Goal: Transaction & Acquisition: Purchase product/service

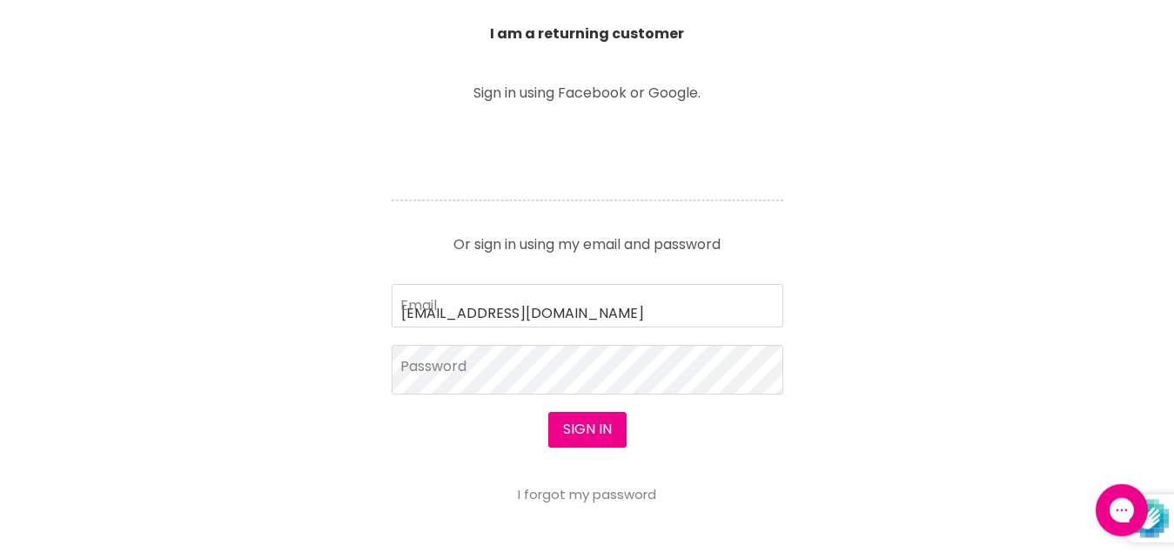
type input "[EMAIL_ADDRESS][DOMAIN_NAME]"
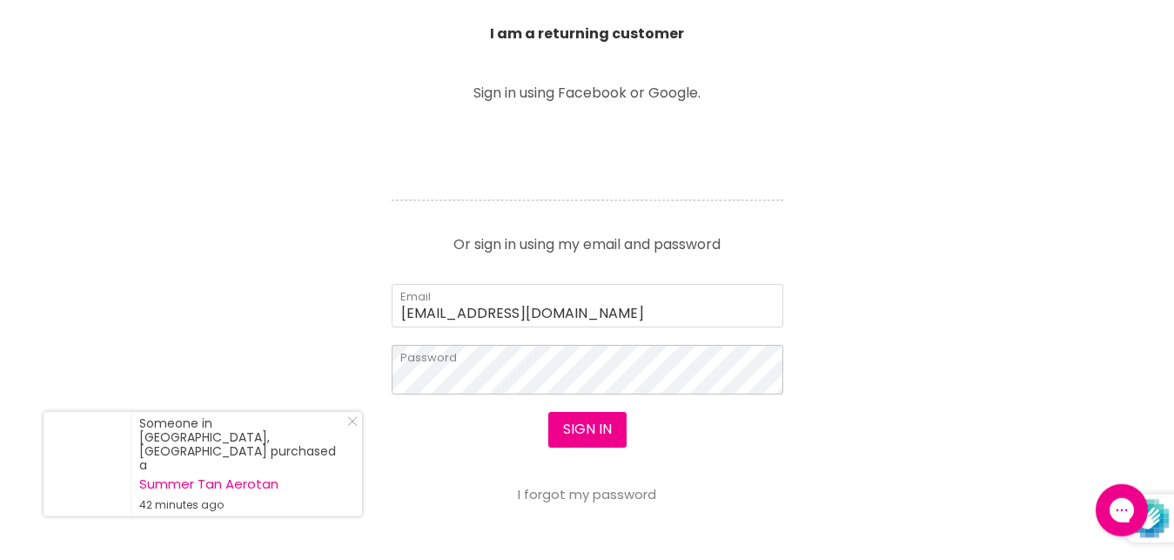
click at [548, 412] on button "Sign in" at bounding box center [587, 429] width 78 height 35
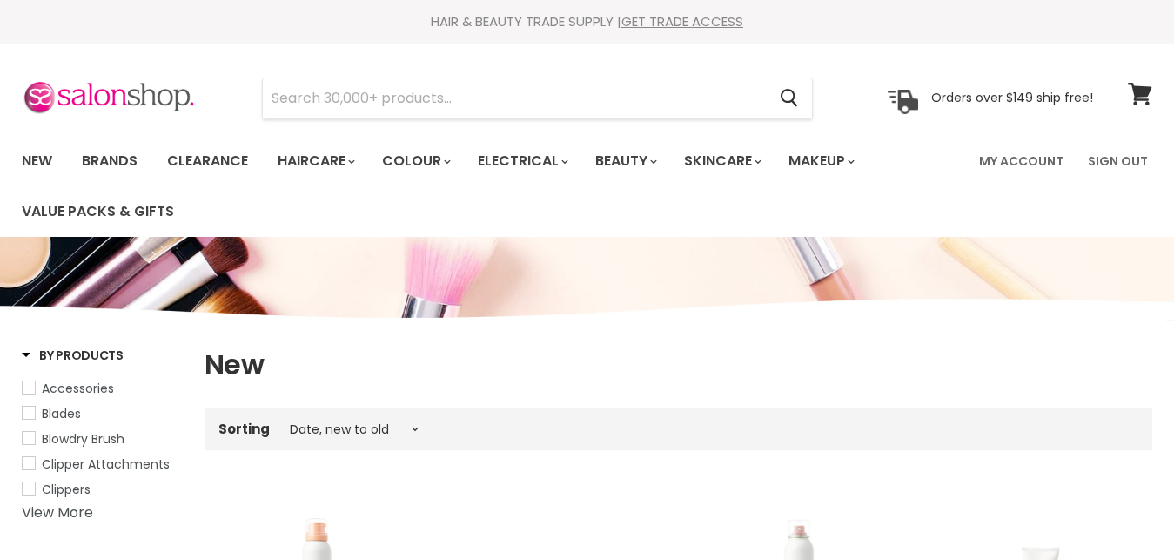
select select "created-descending"
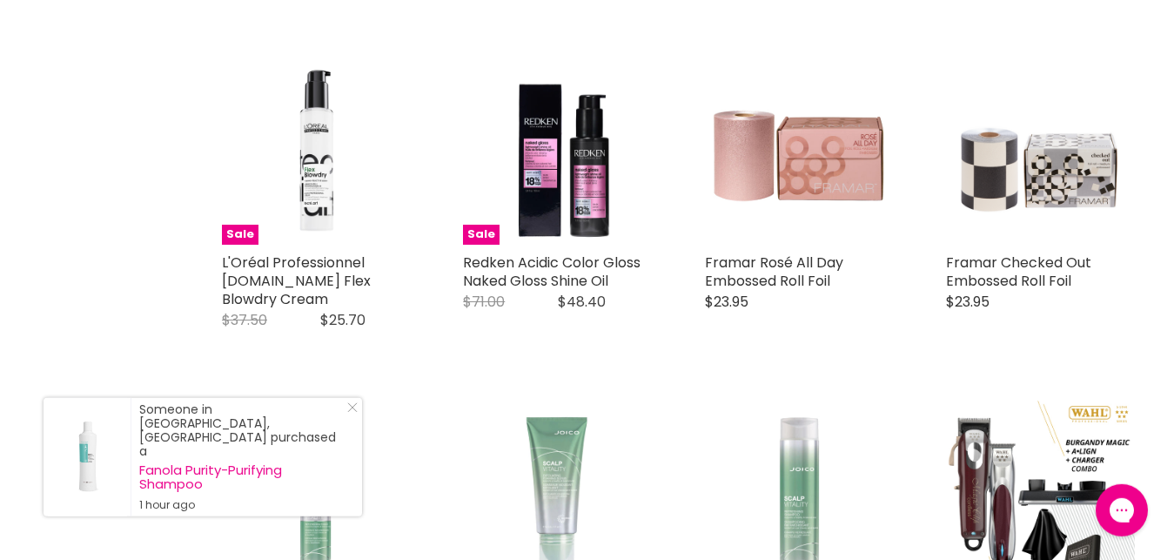
scroll to position [2912, 0]
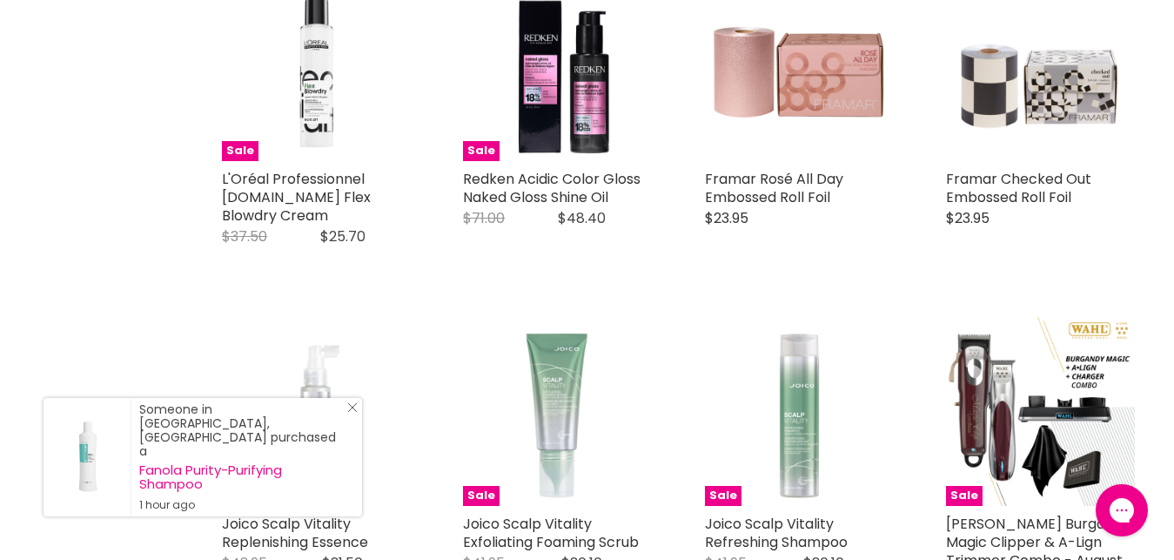
click at [346, 419] on link "Close Icon" at bounding box center [348, 410] width 17 height 17
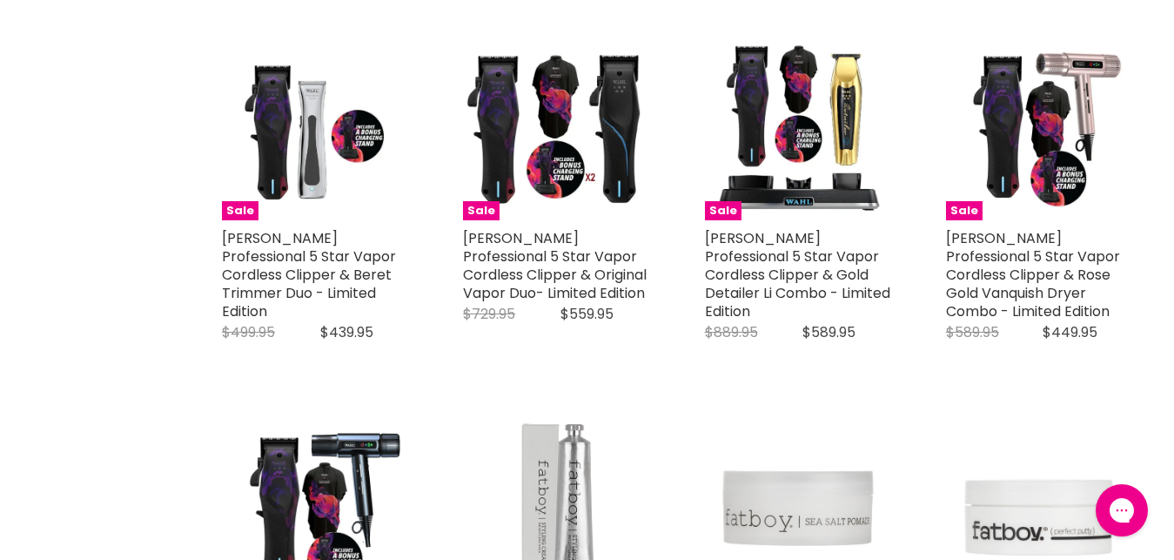
scroll to position [4034, 0]
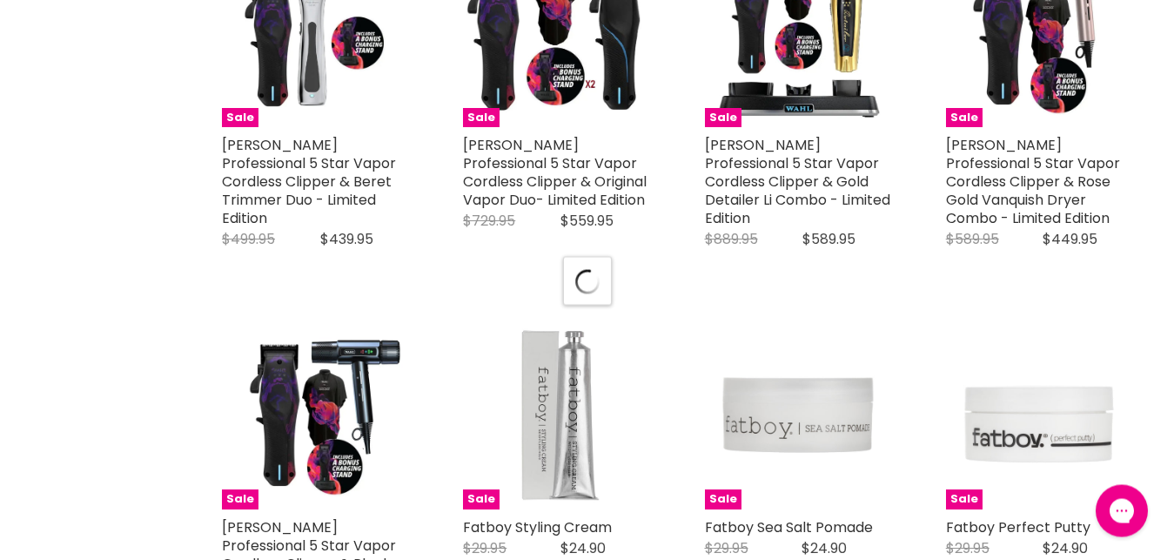
select select "created-descending"
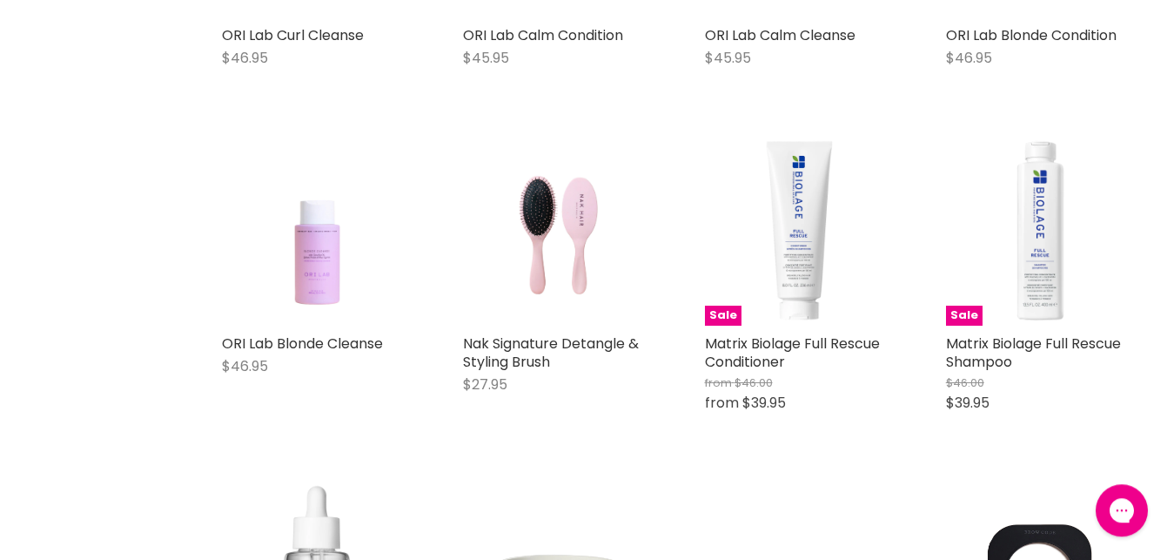
scroll to position [7359, 0]
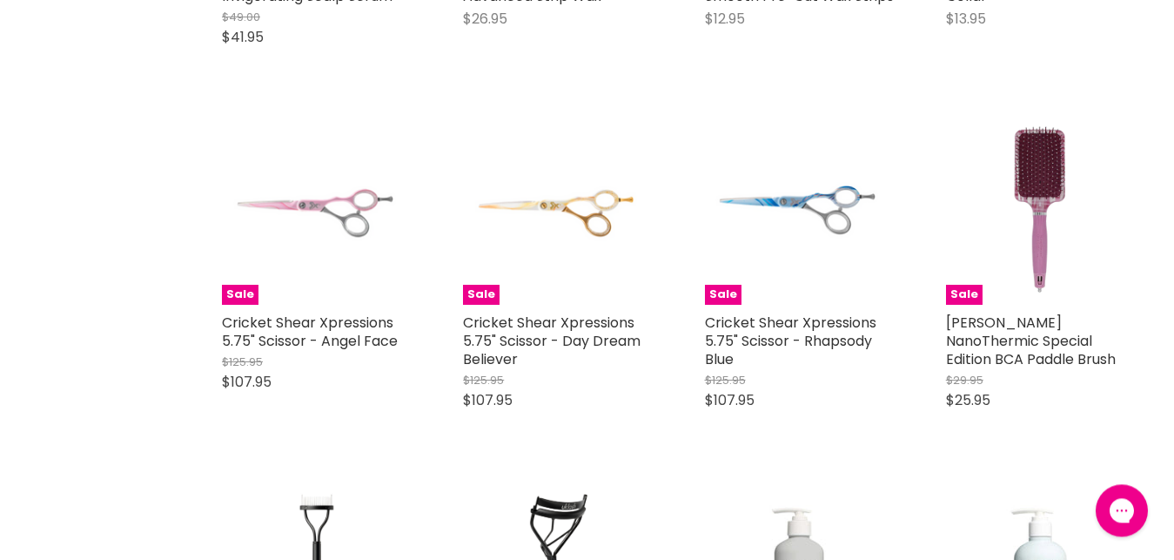
scroll to position [7958, 0]
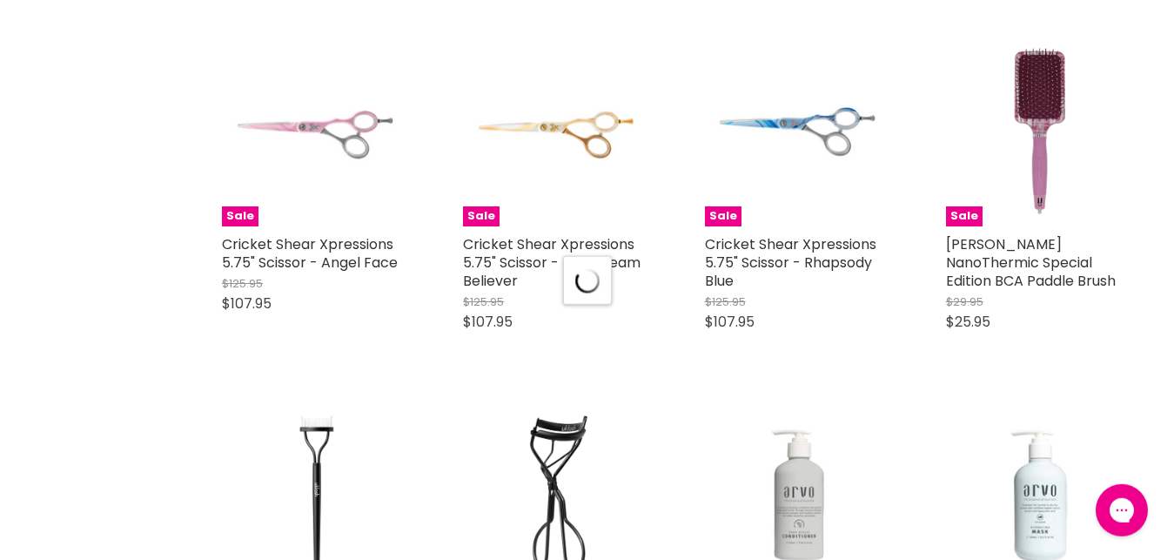
select select "created-descending"
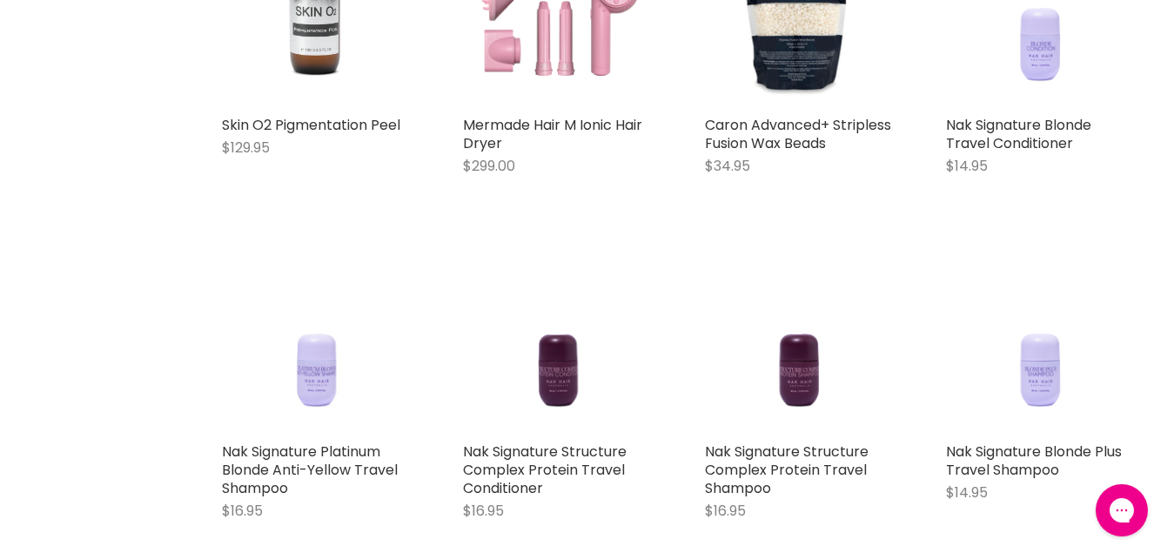
scroll to position [11202, 0]
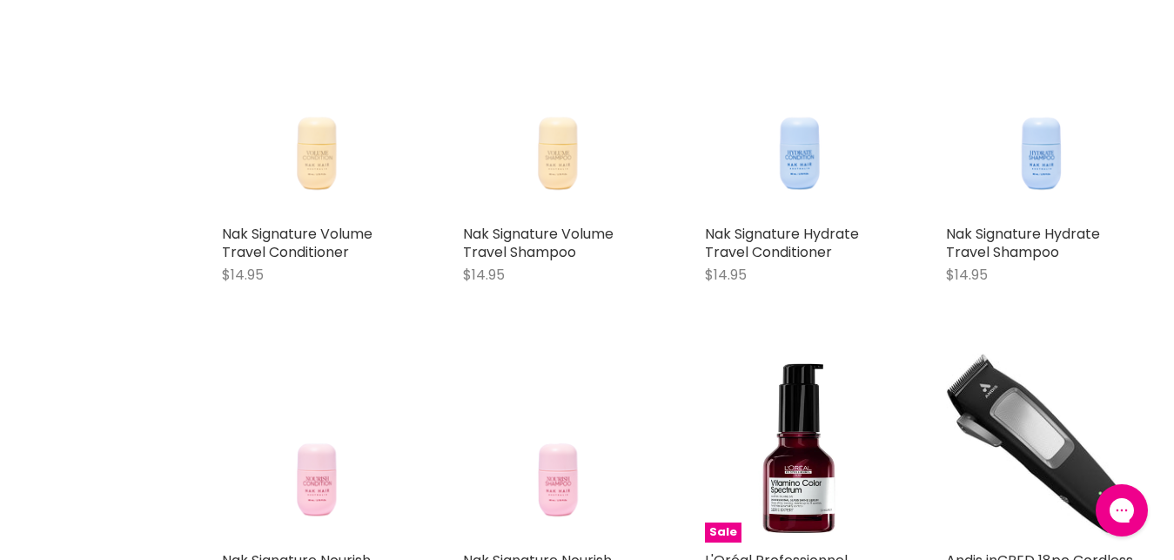
scroll to position [12167, 0]
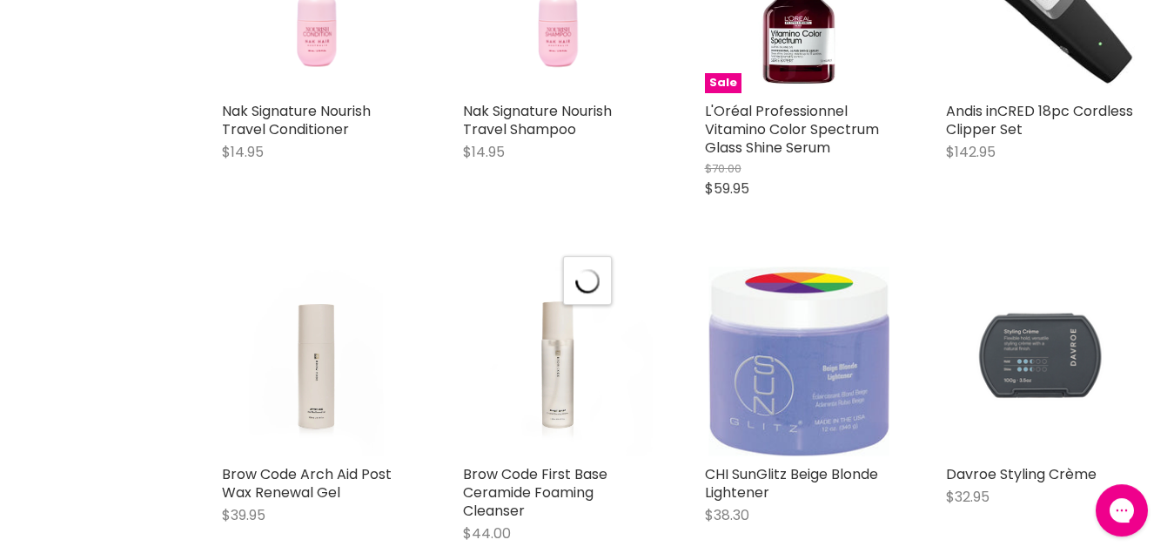
select select "created-descending"
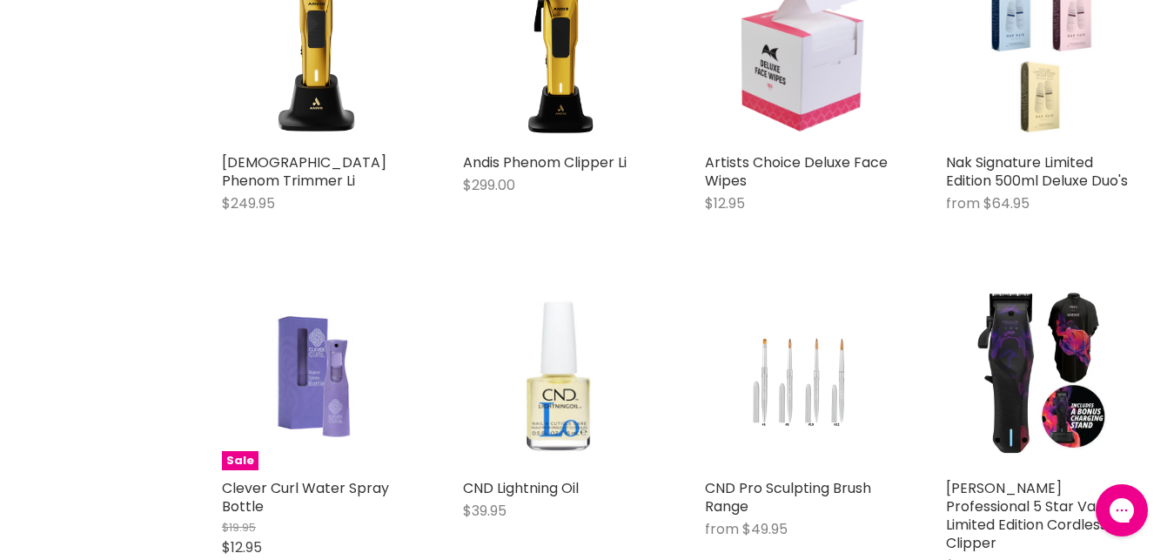
scroll to position [14363, 0]
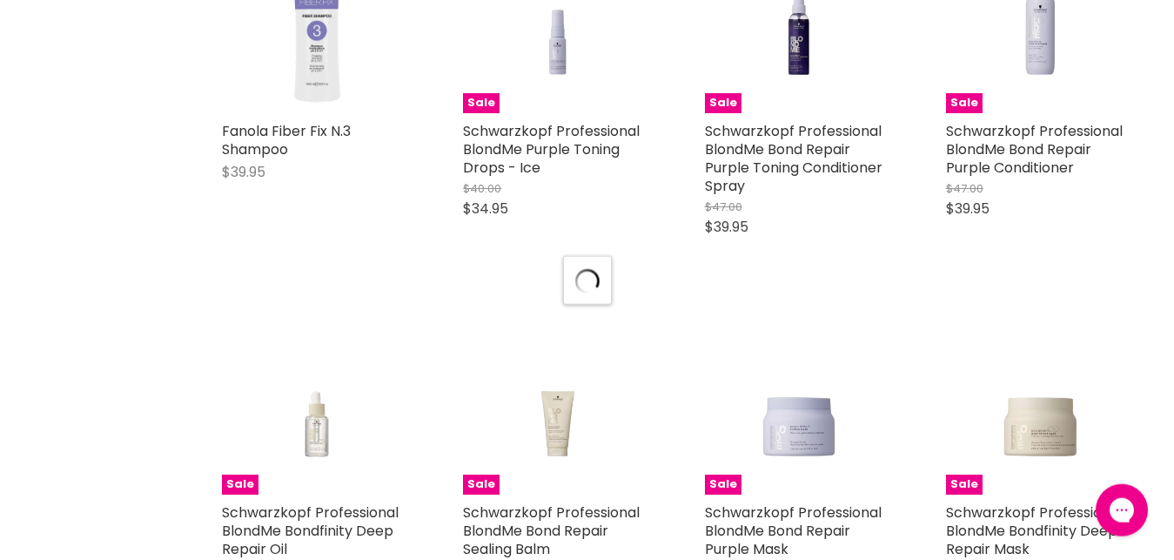
scroll to position [16176, 0]
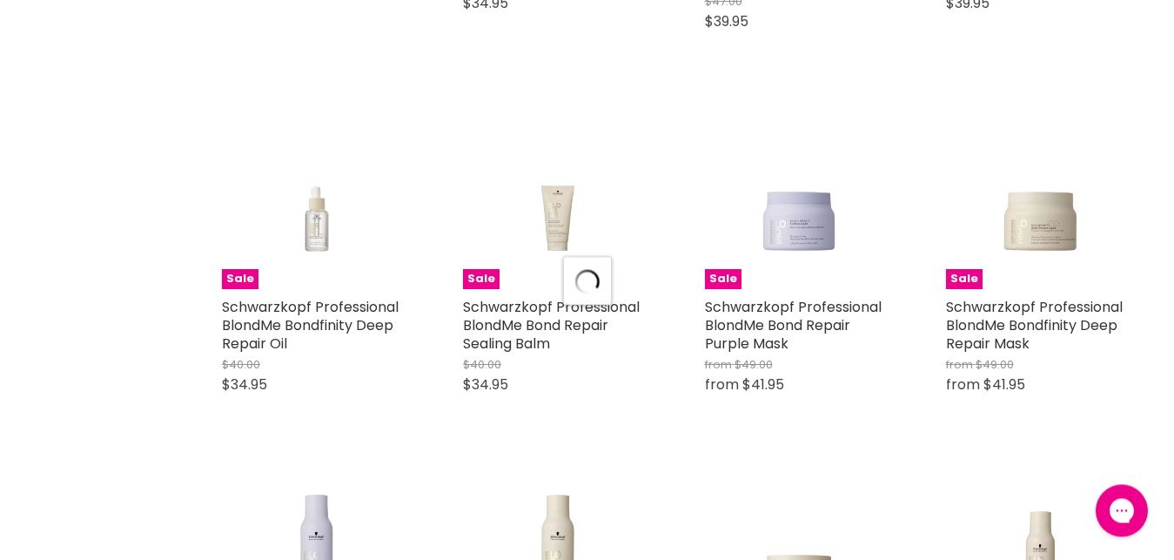
select select "created-descending"
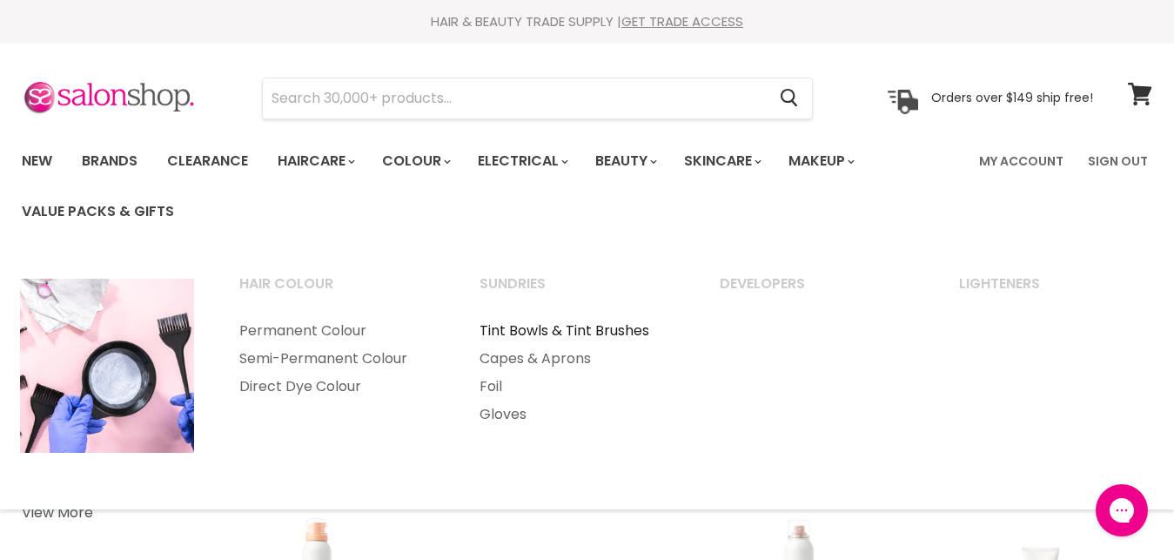
click at [558, 332] on link "Tint Bowls & Tint Brushes" at bounding box center [576, 331] width 237 height 28
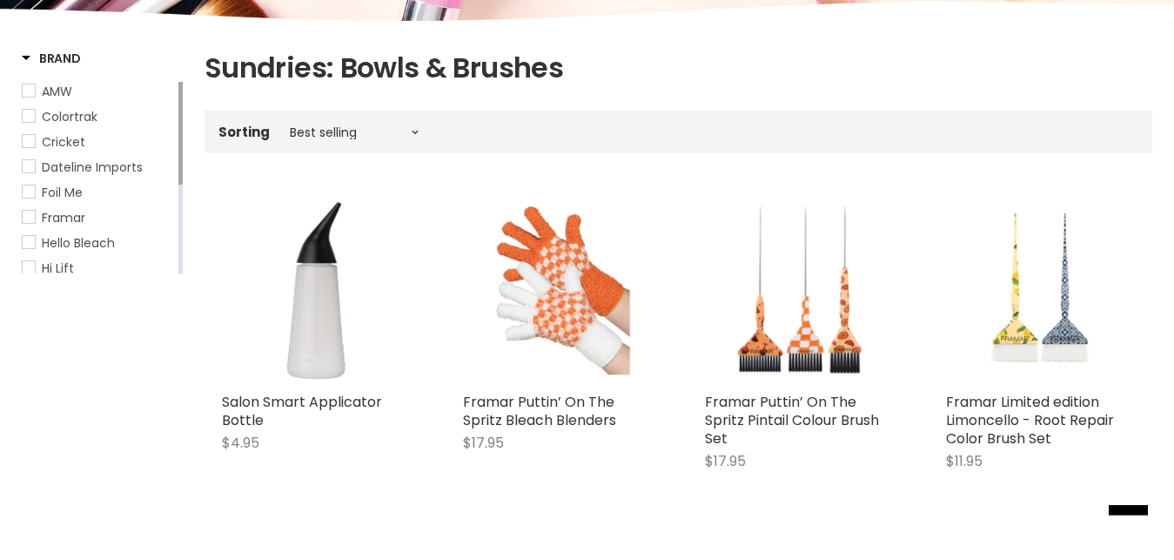
scroll to position [468, 0]
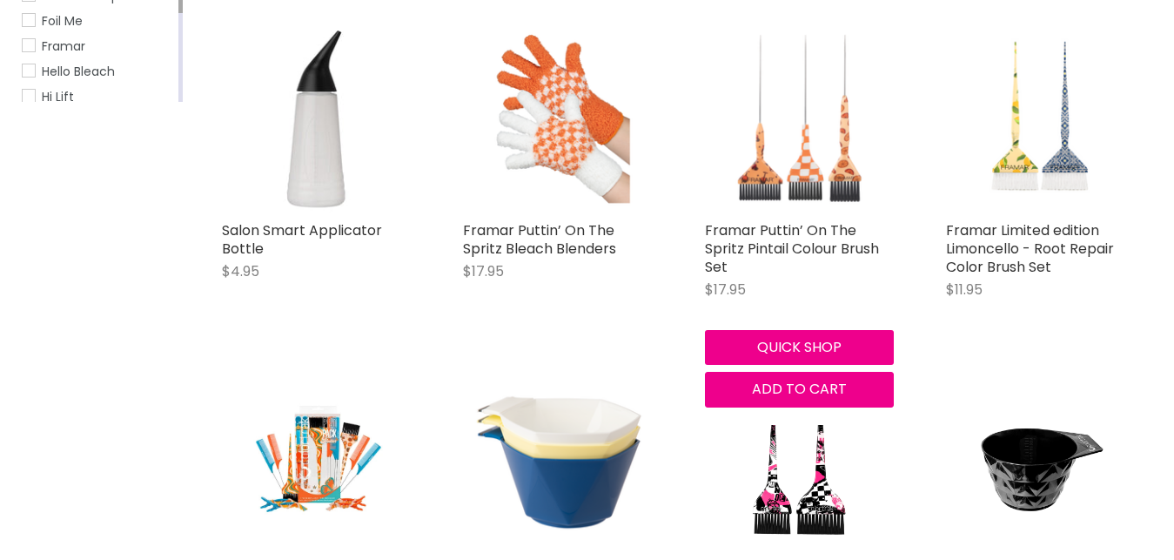
click at [815, 106] on img "Main content" at bounding box center [799, 117] width 189 height 189
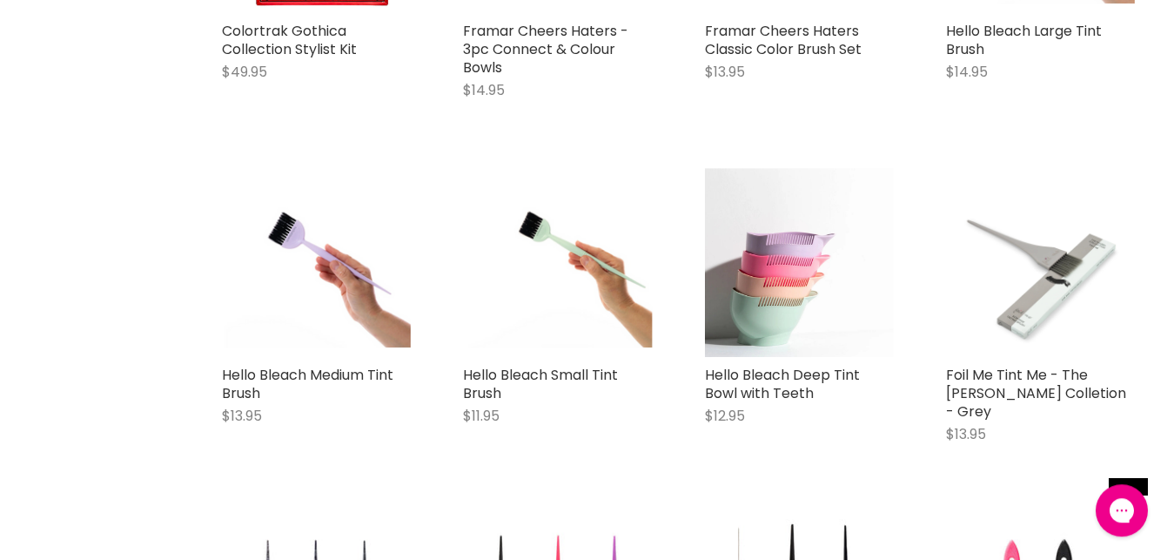
scroll to position [3738, 0]
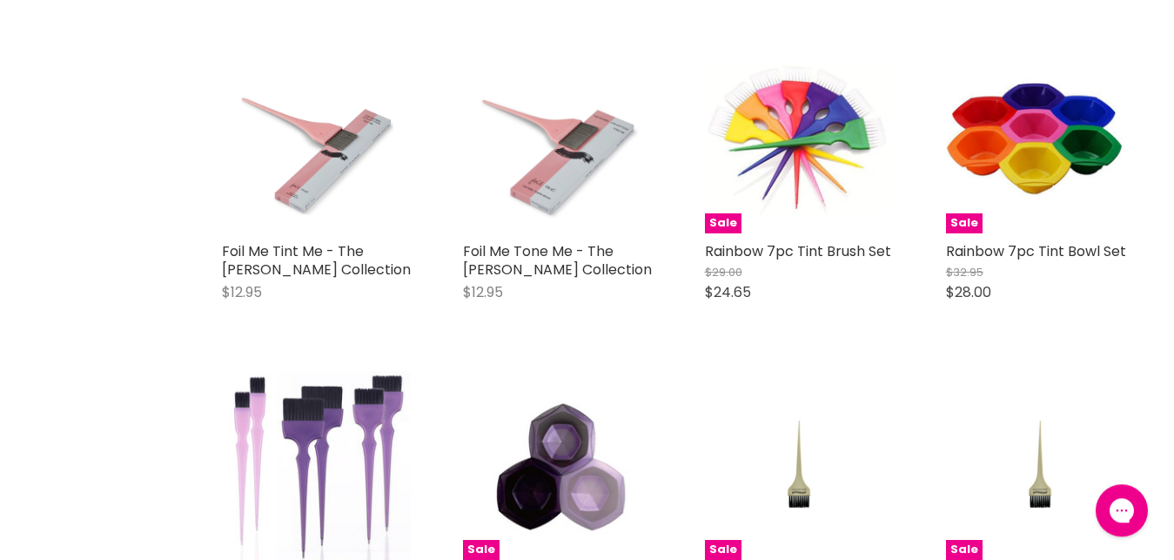
scroll to position [7735, 0]
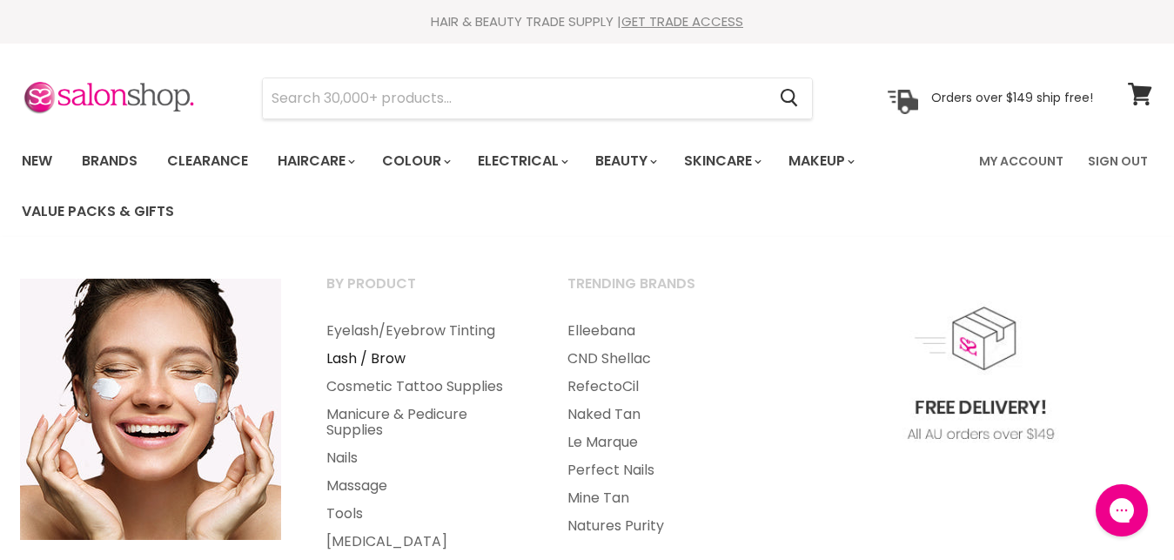
click at [361, 359] on link "Lash / Brow" at bounding box center [424, 359] width 238 height 28
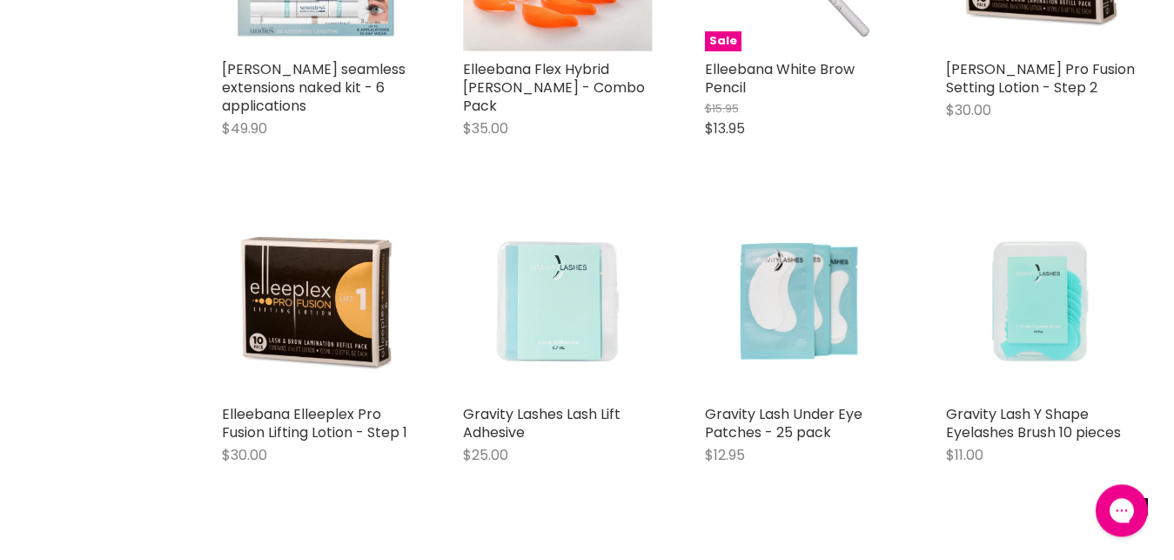
scroll to position [1979, 0]
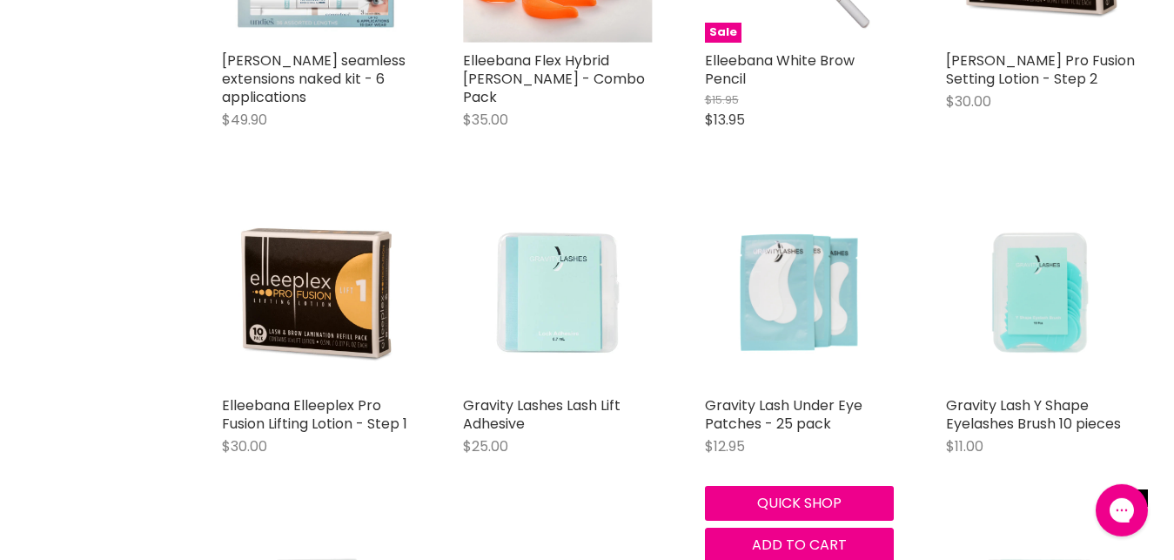
click at [796, 265] on img "Main content" at bounding box center [799, 292] width 189 height 189
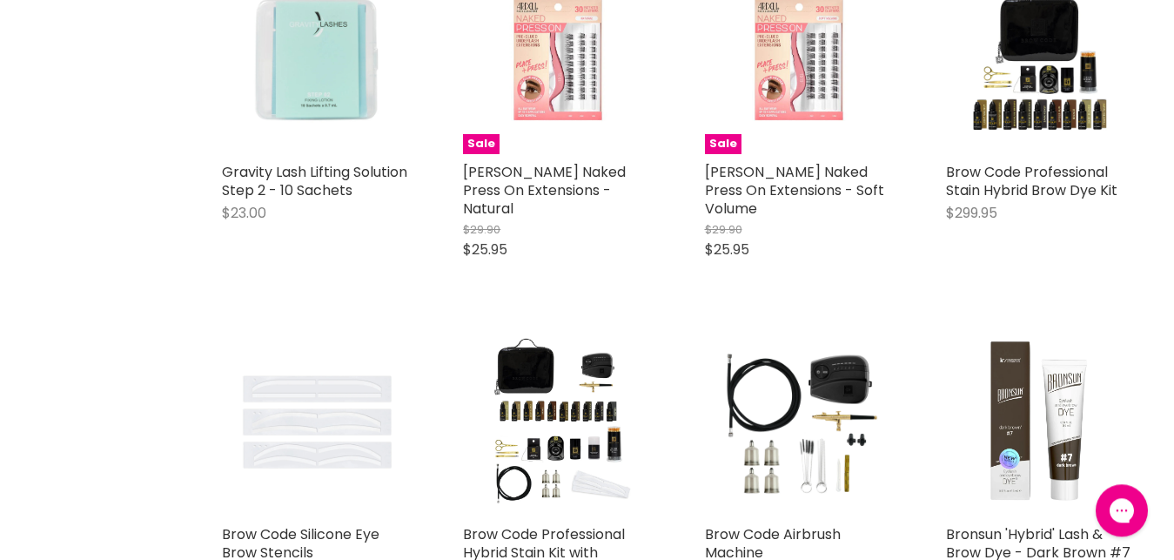
scroll to position [2946, 0]
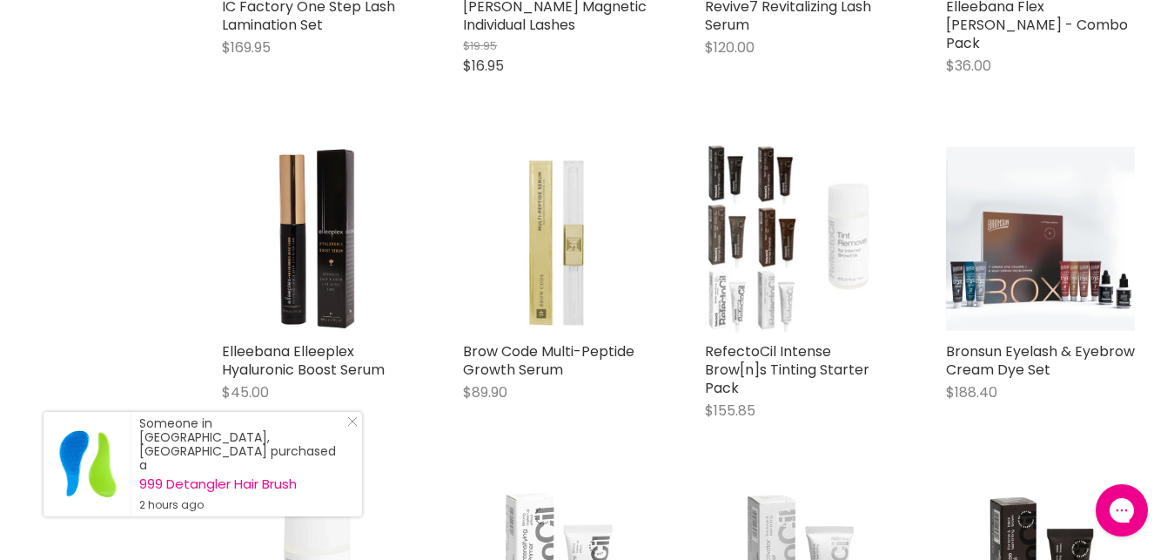
scroll to position [6656, 0]
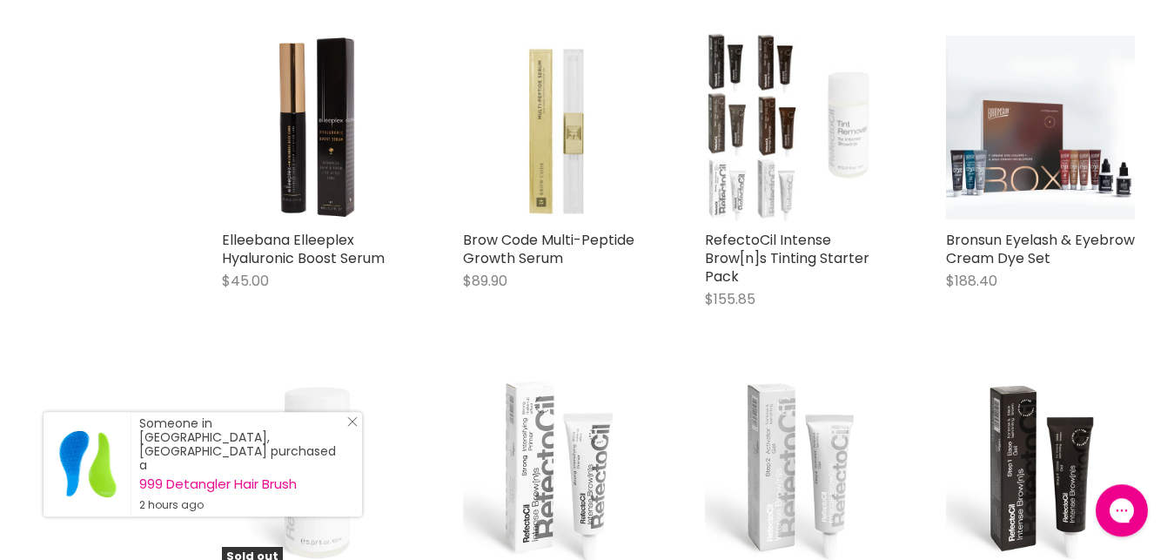
click at [354, 426] on icon "Close Icon" at bounding box center [352, 421] width 10 height 10
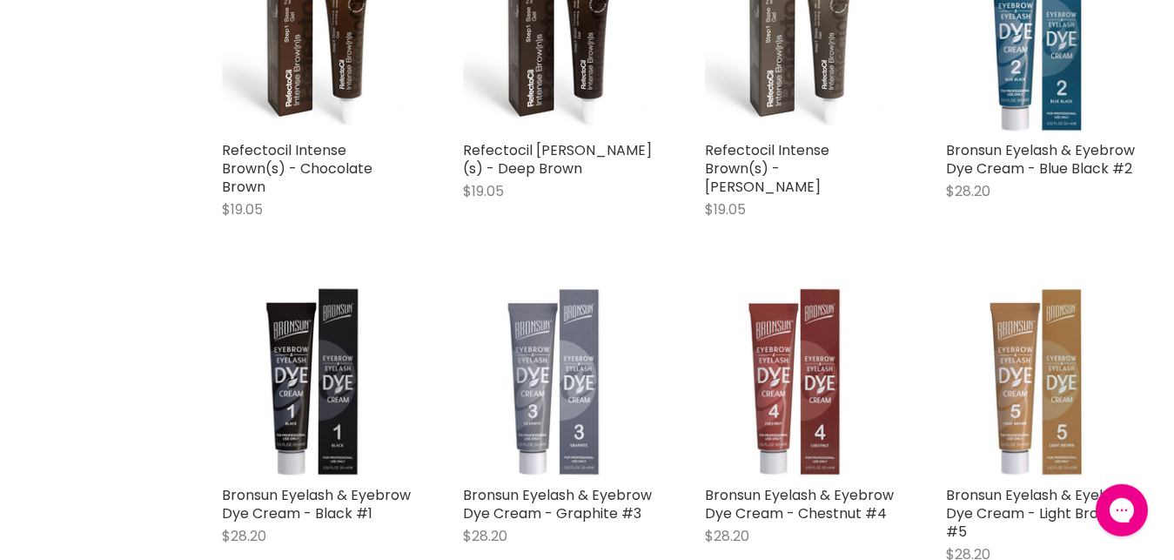
scroll to position [7975, 0]
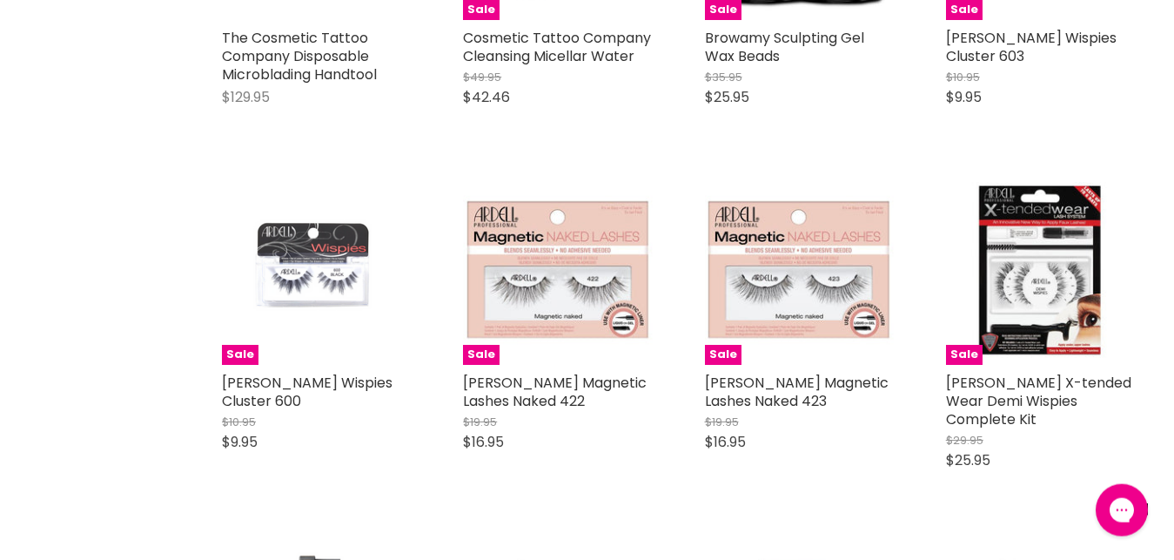
scroll to position [11678, 0]
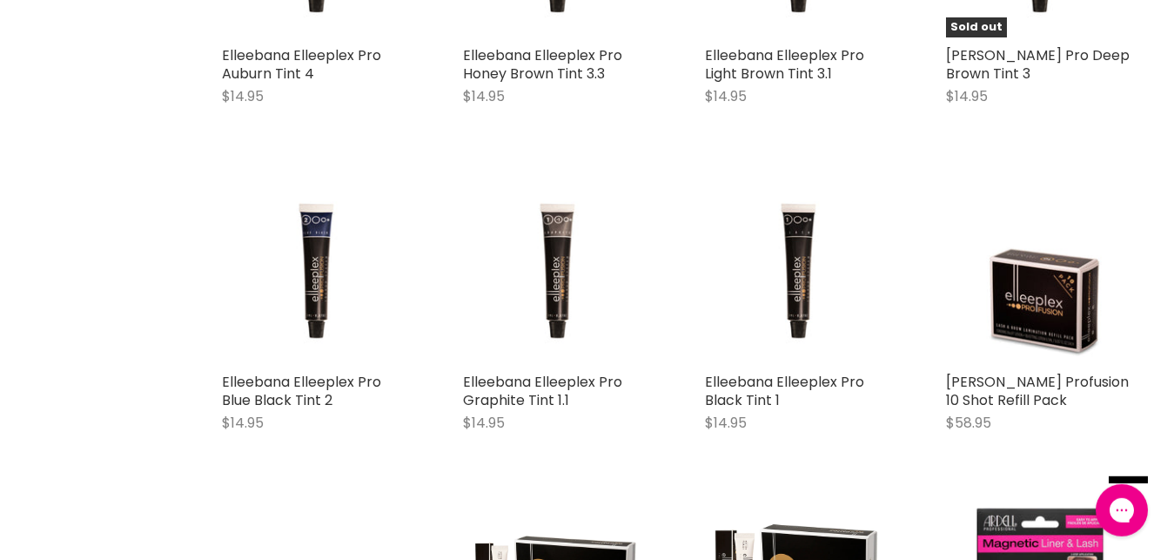
scroll to position [15839, 0]
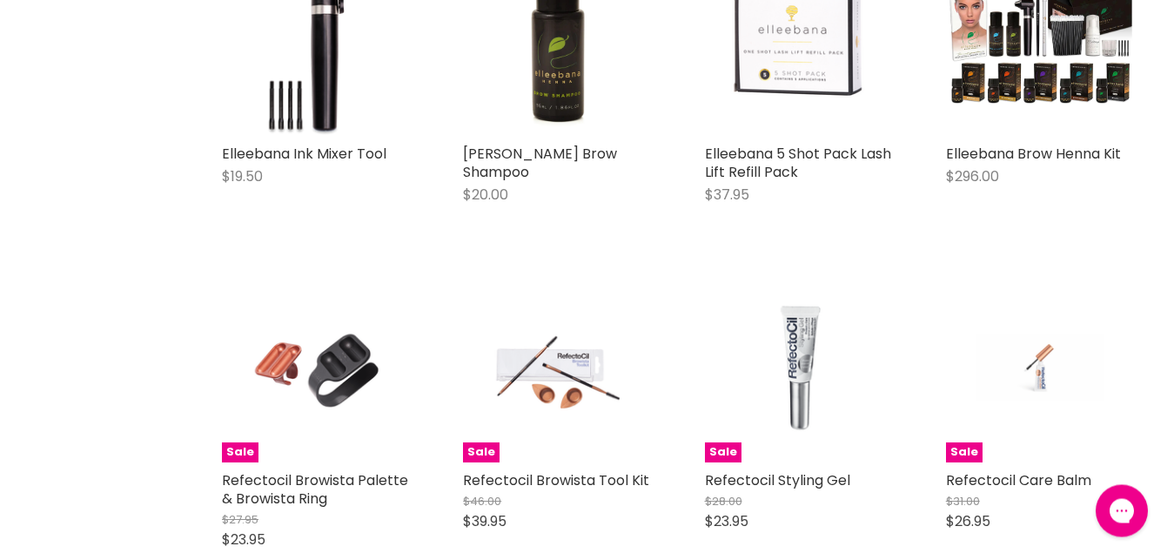
scroll to position [18084, 0]
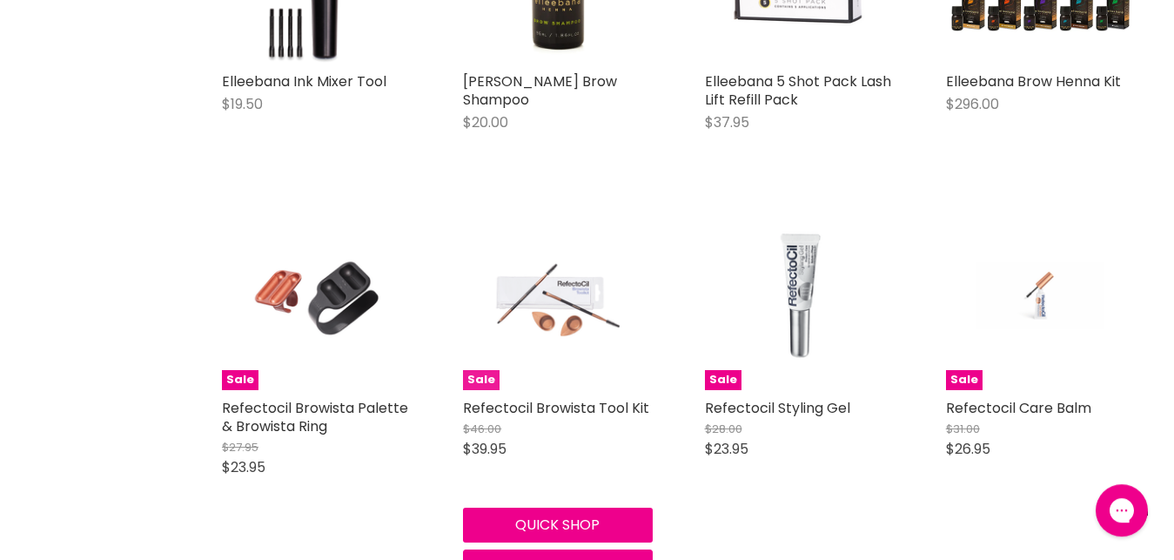
click at [537, 216] on img "Main content" at bounding box center [558, 295] width 126 height 189
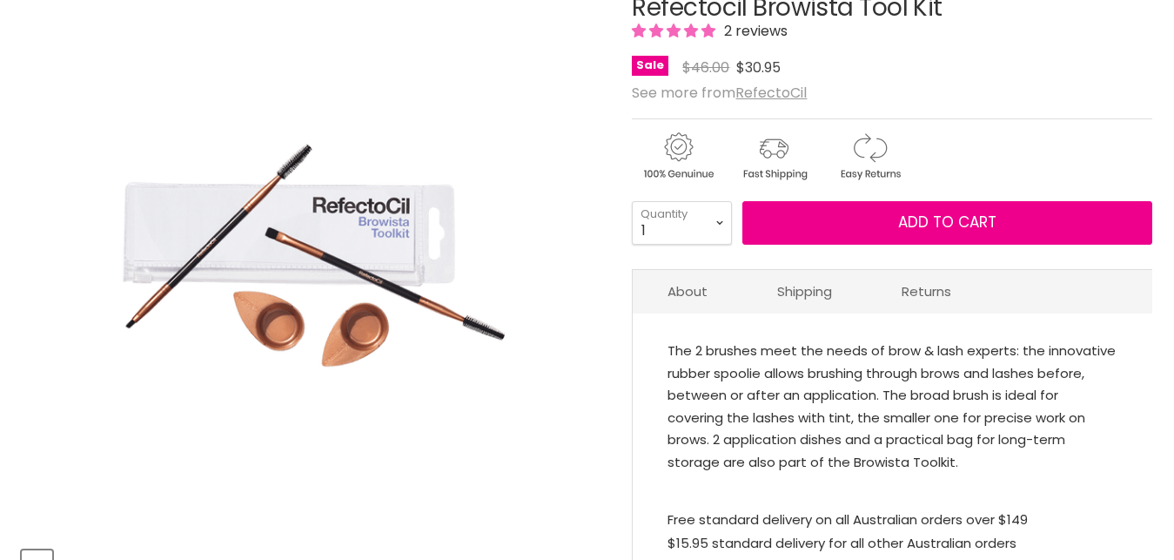
scroll to position [310, 0]
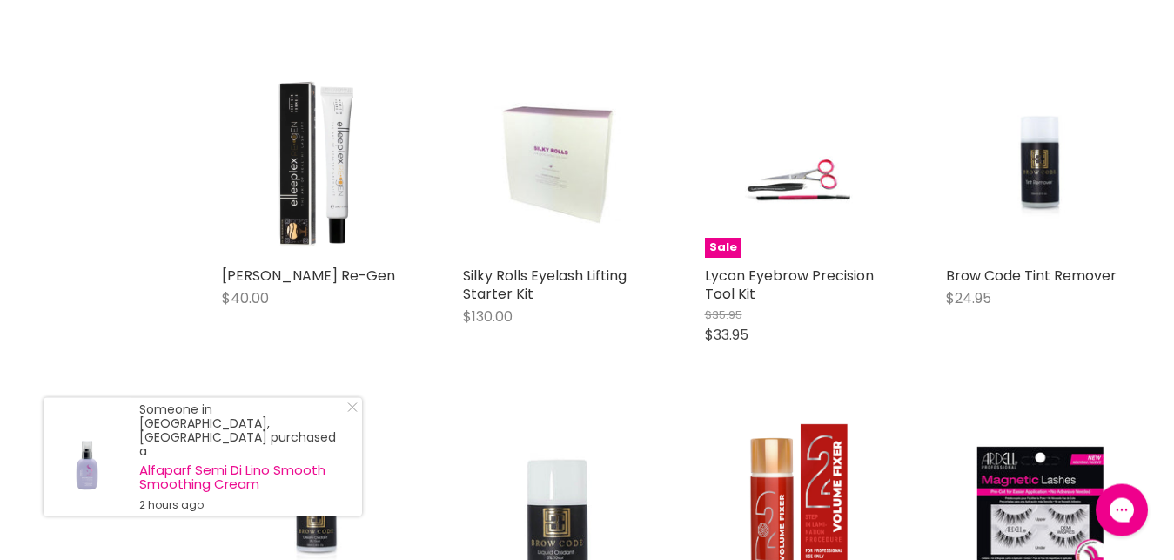
scroll to position [3513, 0]
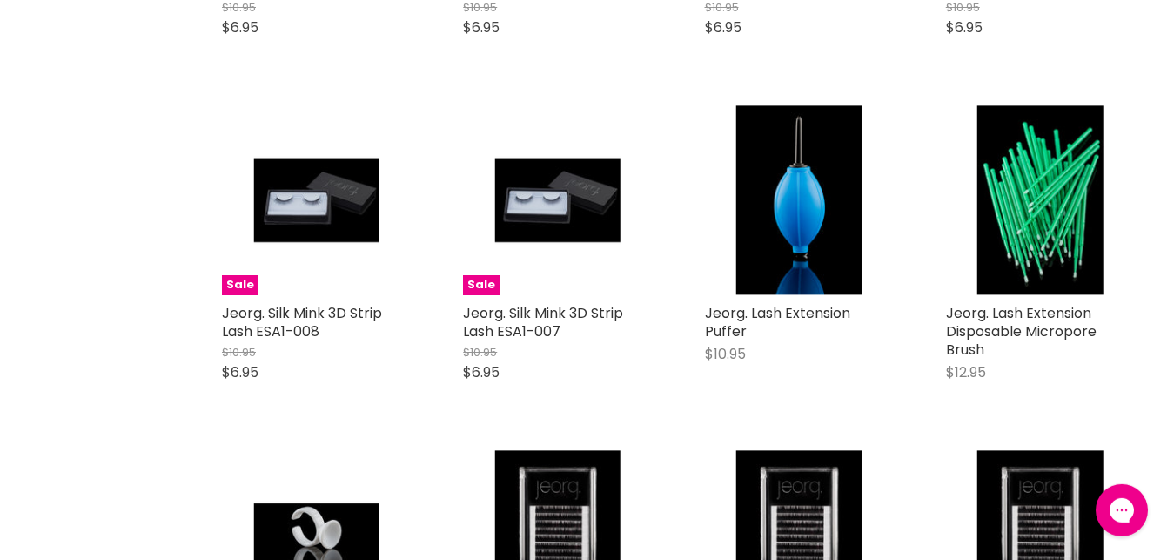
scroll to position [7976, 0]
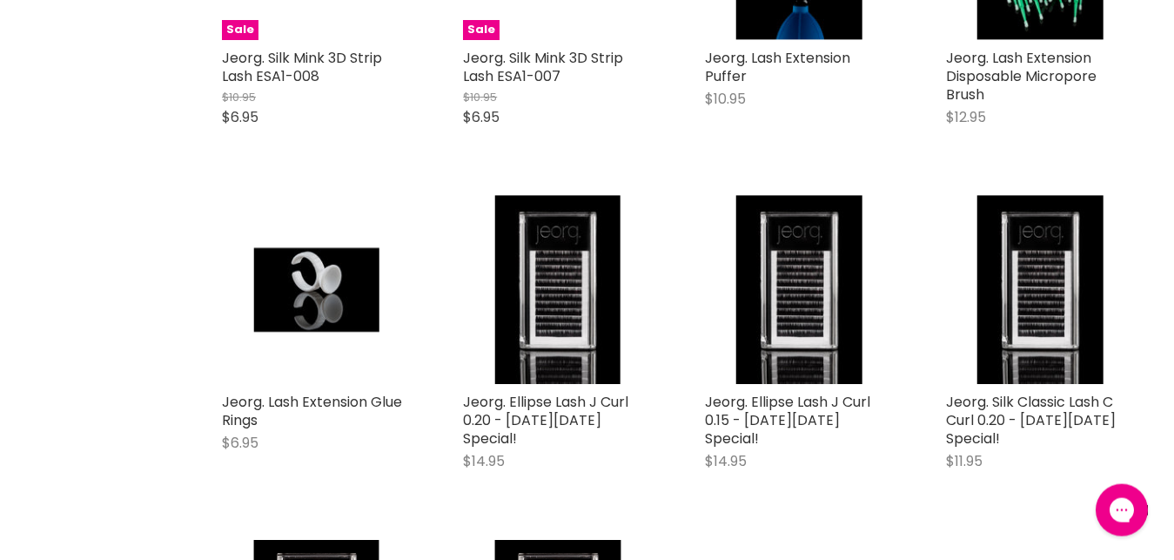
scroll to position [9568, 0]
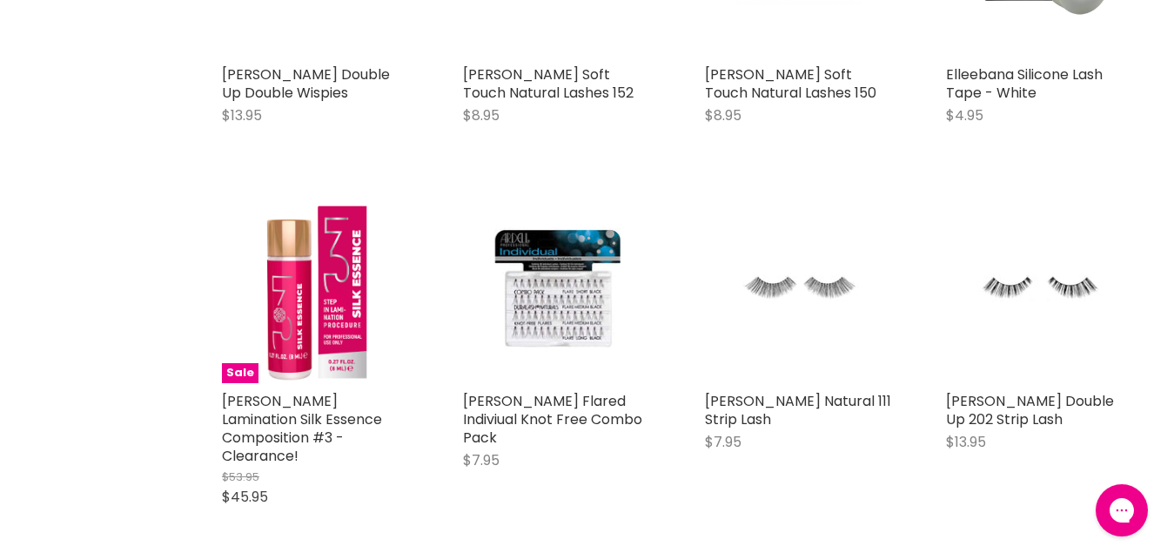
scroll to position [13377, 0]
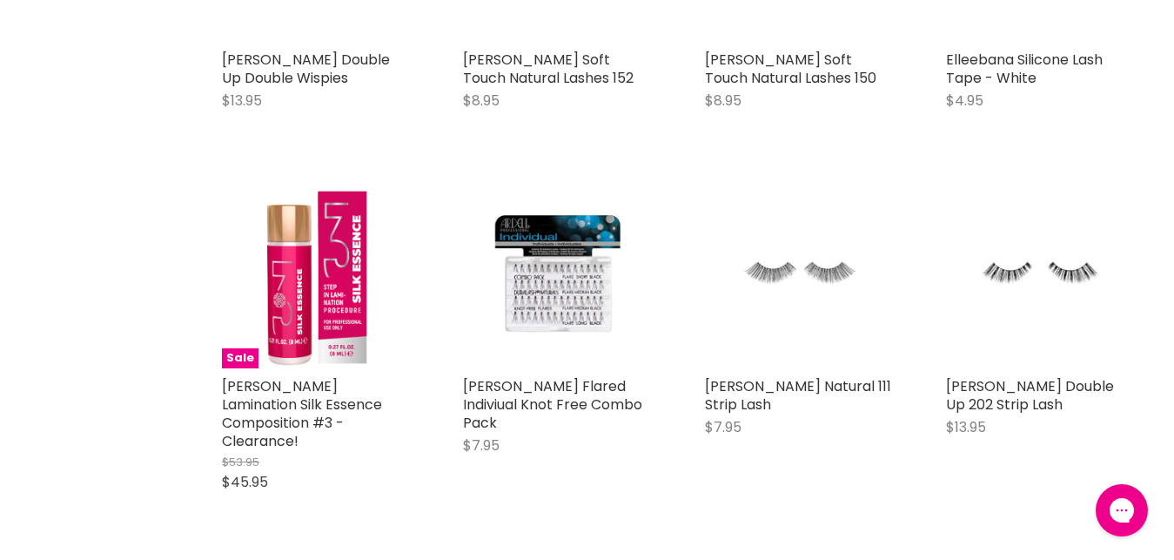
drag, startPoint x: 1185, startPoint y: 545, endPoint x: 1188, endPoint y: 587, distance: 42.7
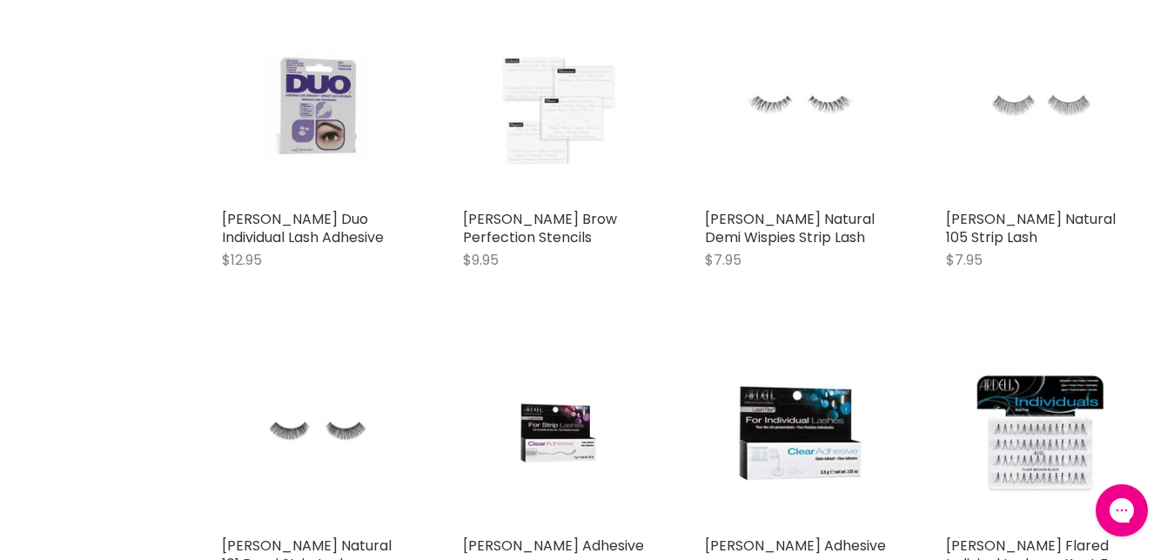
scroll to position [0, 0]
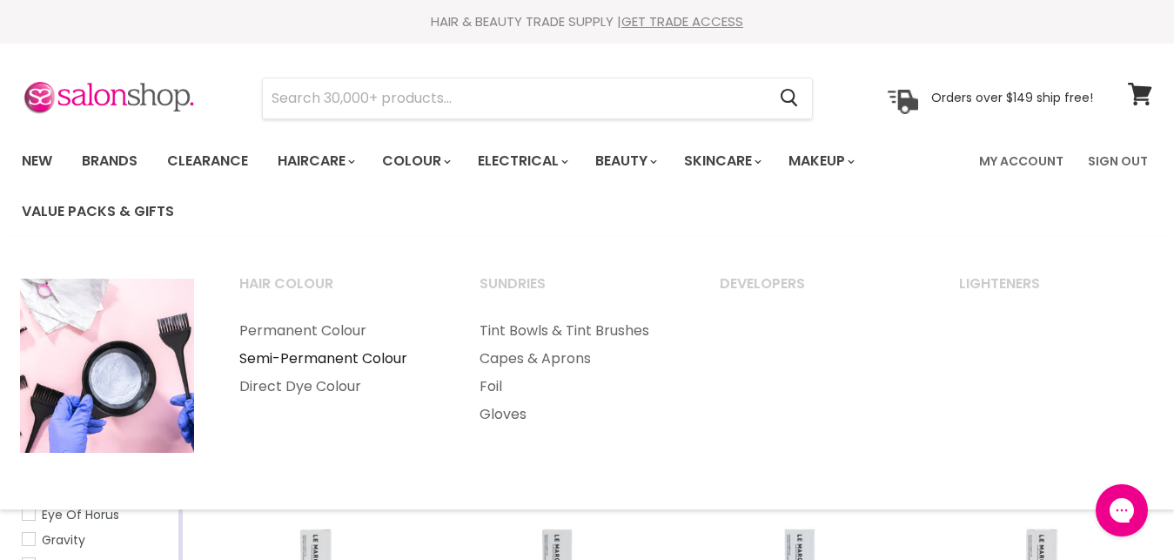
click at [381, 355] on link "Semi-Permanent Colour" at bounding box center [336, 359] width 237 height 28
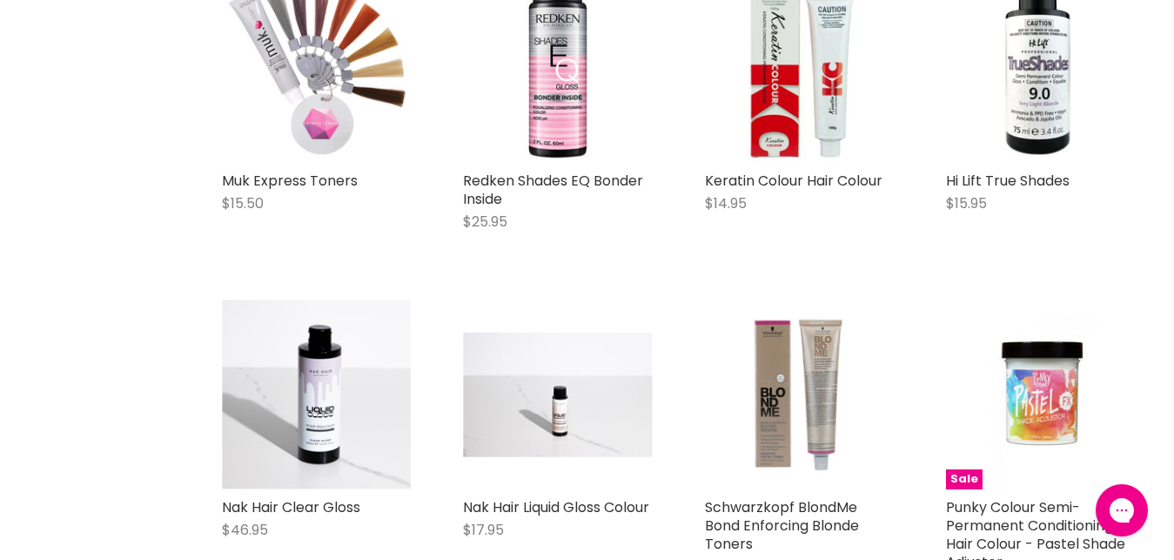
scroll to position [1952, 0]
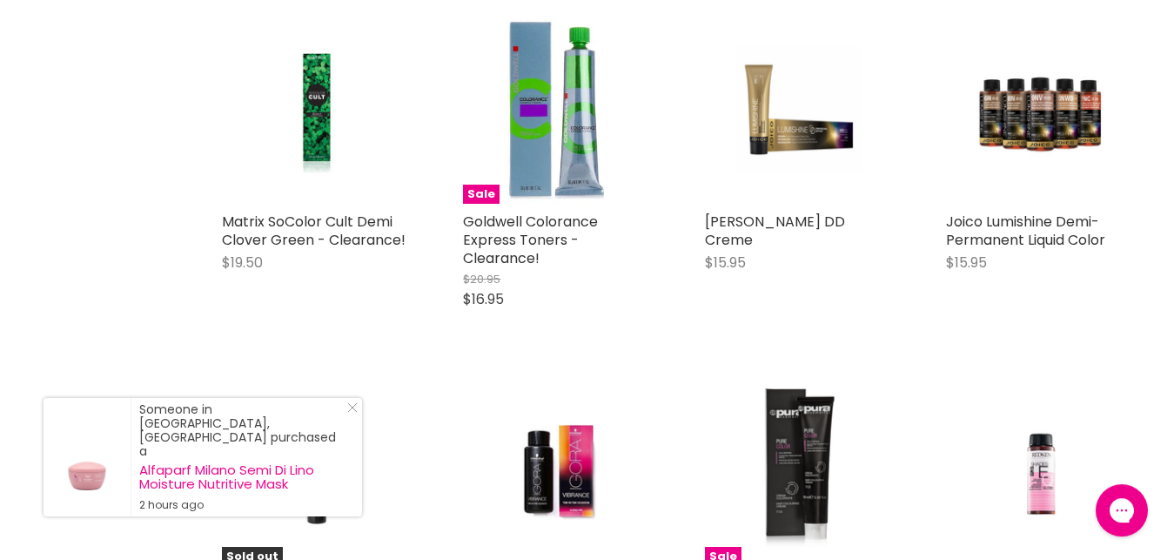
scroll to position [5721, 0]
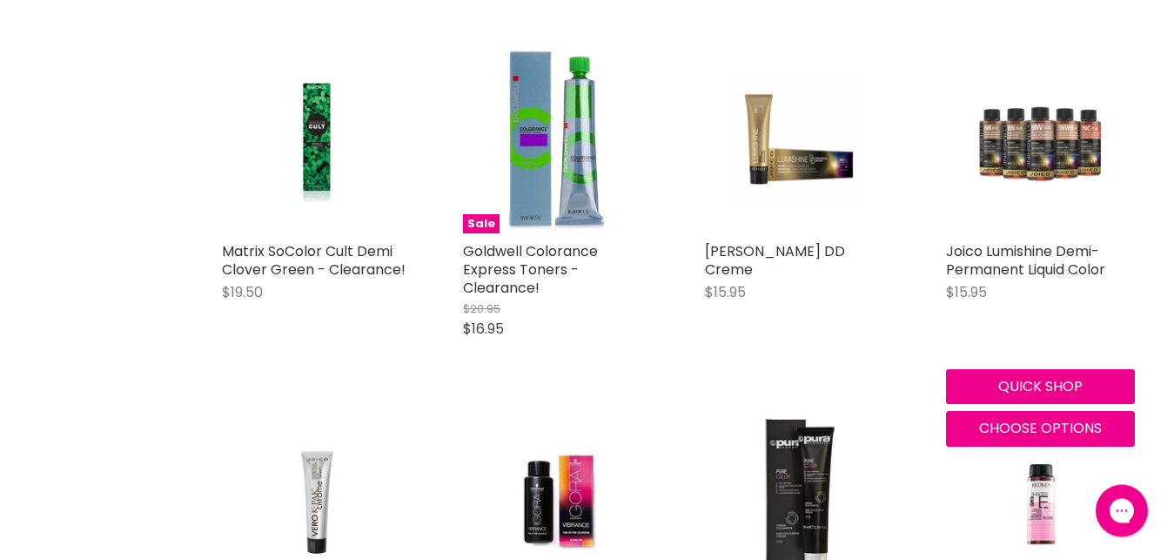
click at [1040, 164] on img "Main content" at bounding box center [1040, 138] width 126 height 189
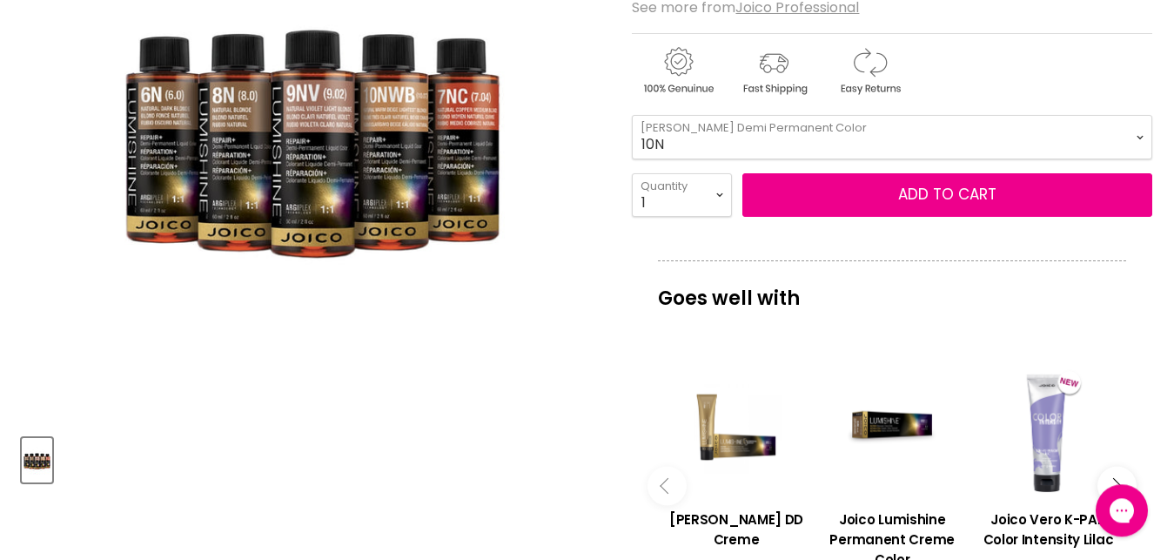
scroll to position [319, 0]
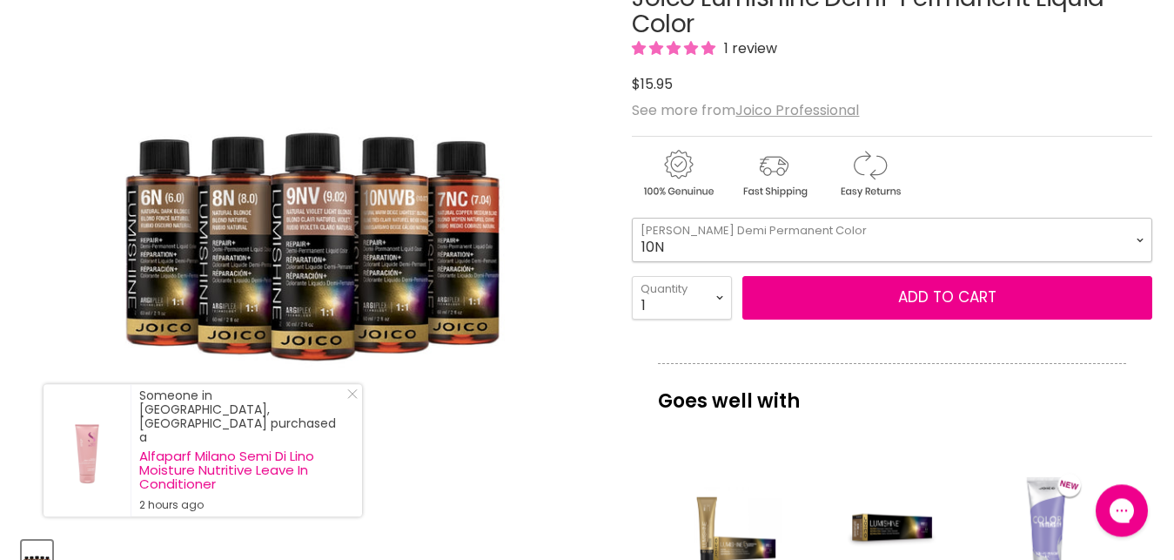
click at [632, 218] on select "10N 8N 6N 5N 3N 8NA 6NA 10NWB 9NWB 7NWB 6NWB 10NG 8NG 6NG 5NG" at bounding box center [892, 240] width 520 height 44
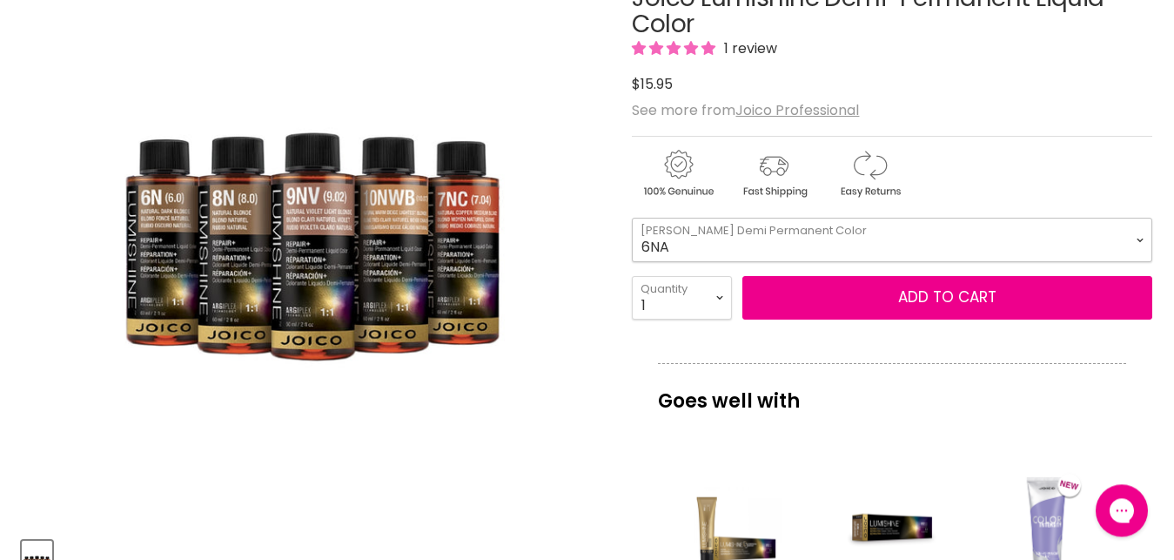
click option "6NA" at bounding box center [0, 0] width 0 height 0
select select "6NA"
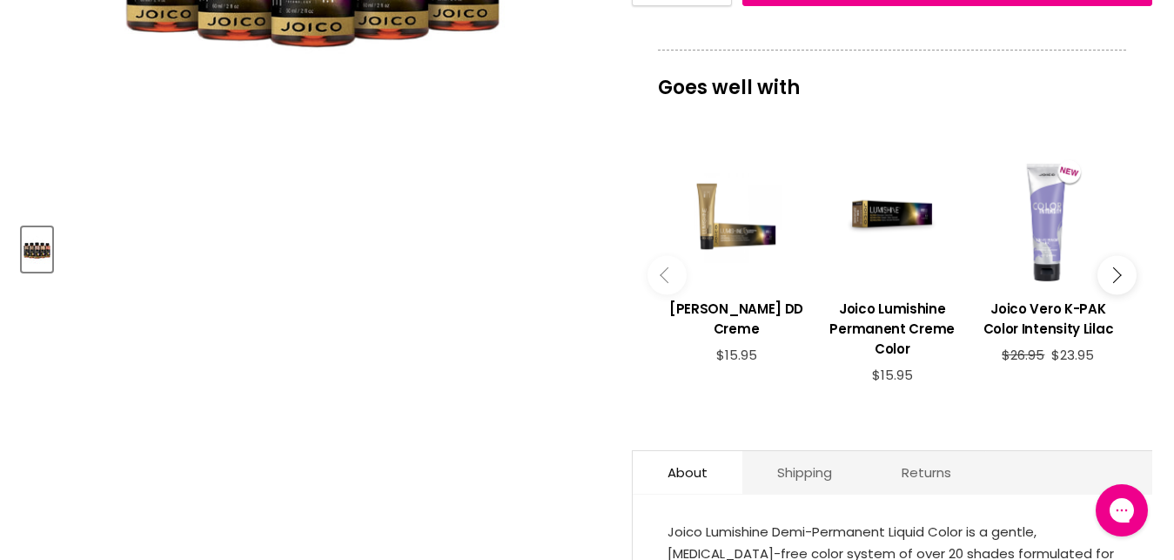
scroll to position [627, 0]
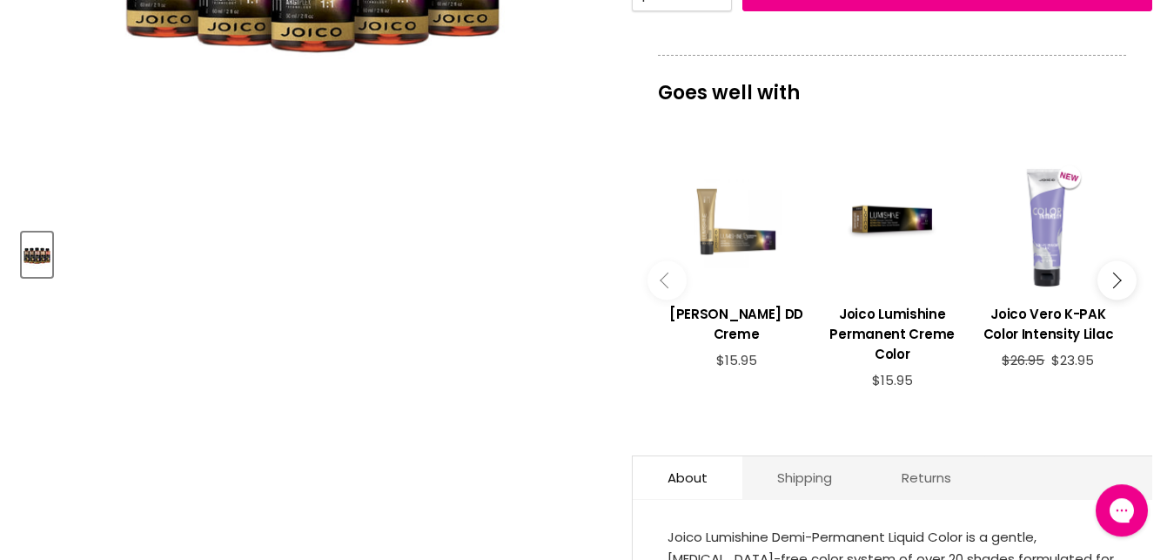
click at [728, 250] on div "Main content" at bounding box center [736, 221] width 138 height 138
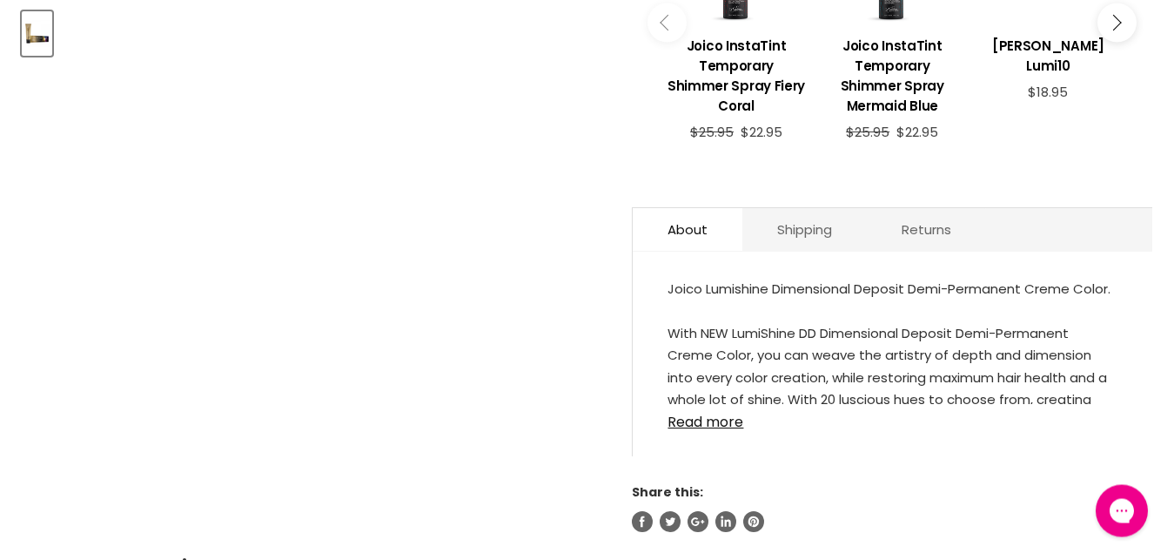
scroll to position [853, 0]
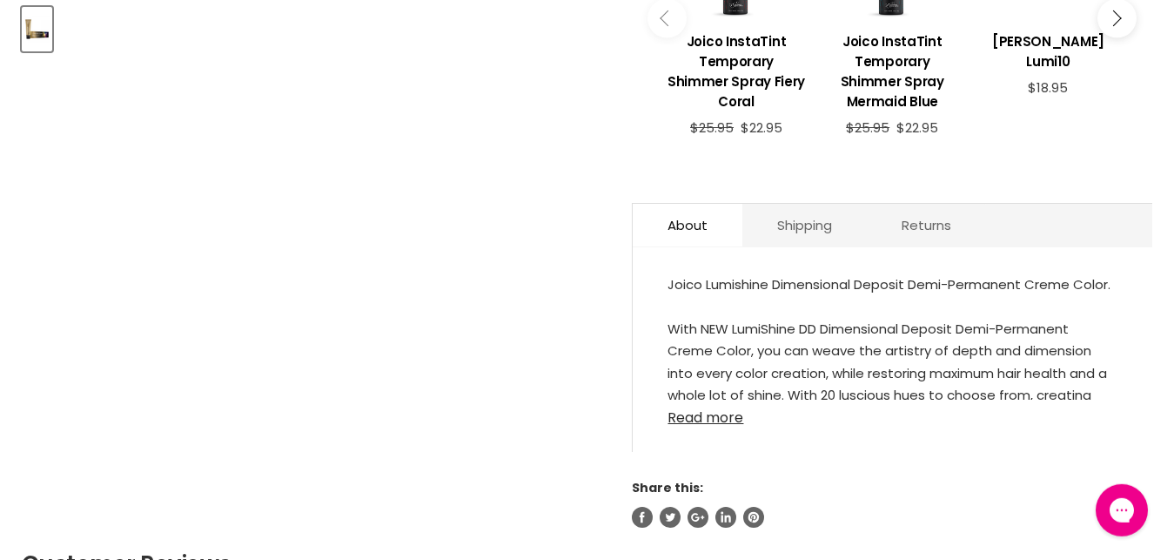
click at [721, 408] on link "Read more" at bounding box center [892, 412] width 450 height 26
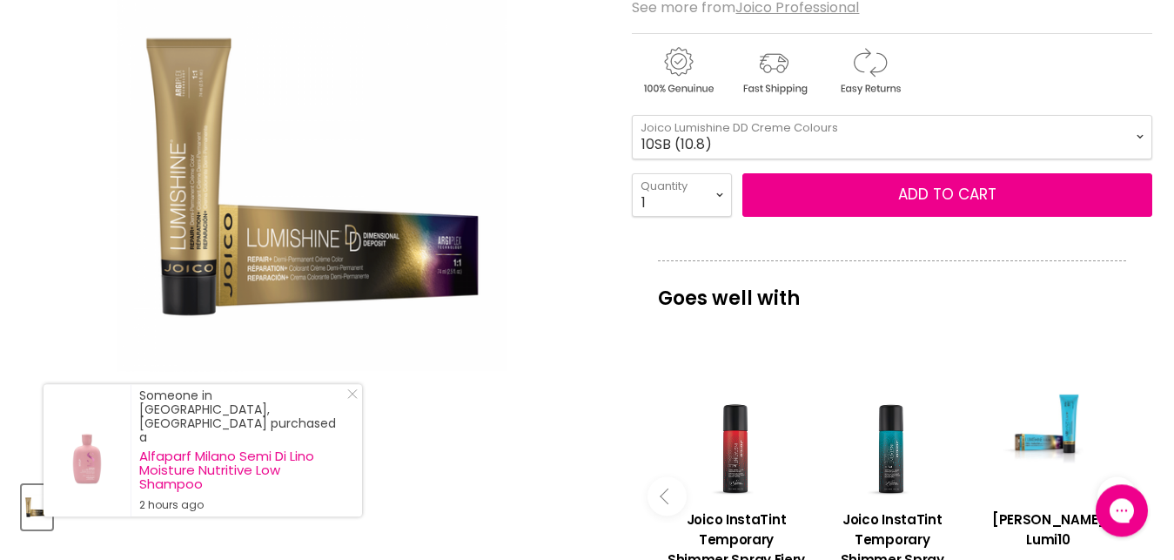
scroll to position [358, 0]
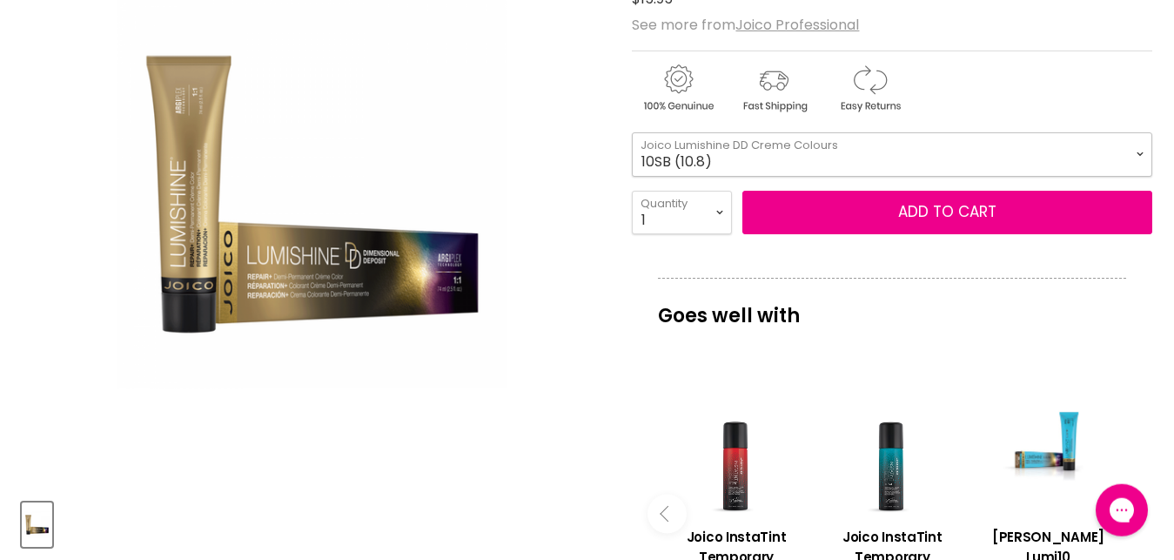
click at [632, 132] on select "10SB (10.8) 8SB (8.8) 6SB (6.8) 1BS (1.8) 10N (10.0) 8N (8.0) 6N (6.0) 3N (3.0)…" at bounding box center [892, 154] width 520 height 44
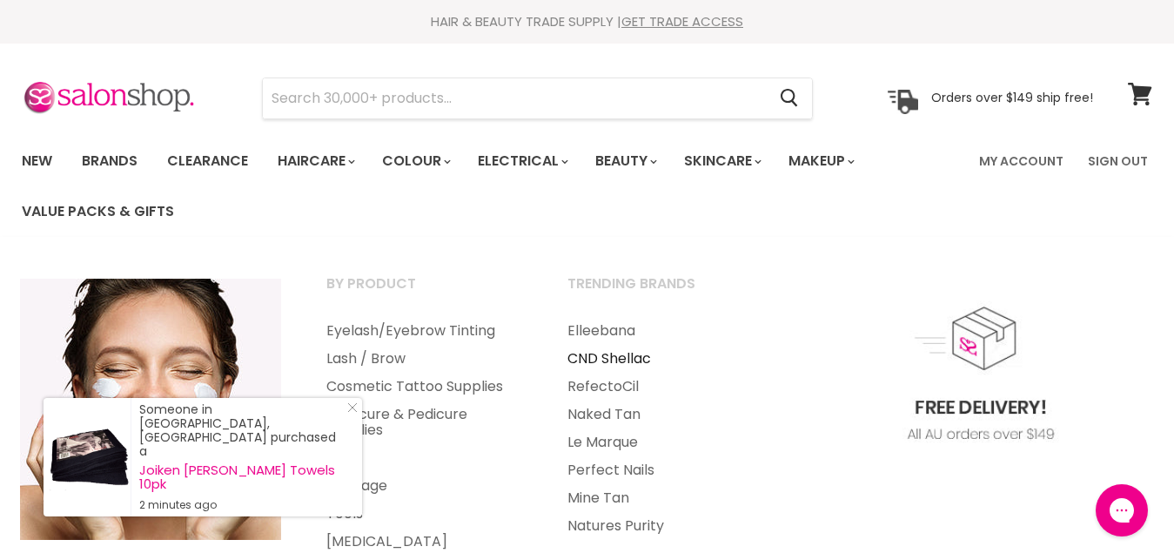
click at [613, 354] on link "CND Shellac" at bounding box center [665, 359] width 238 height 28
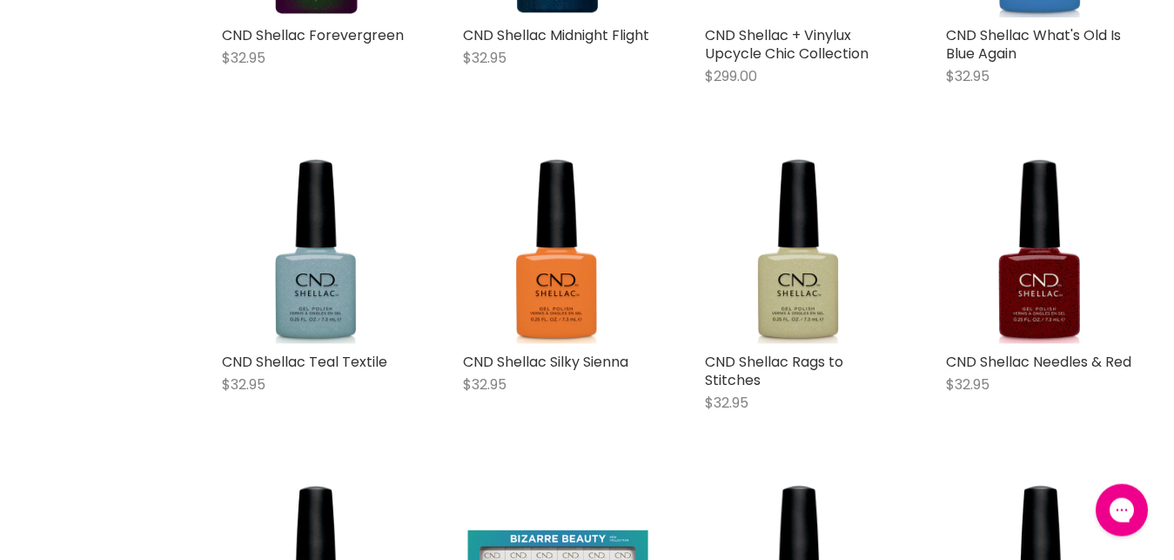
scroll to position [3932, 0]
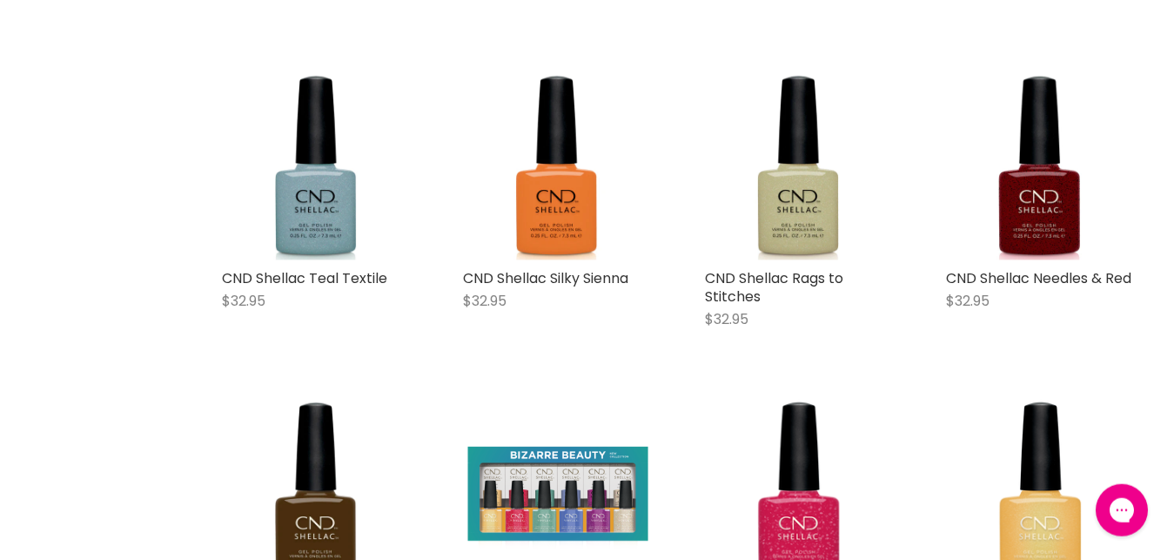
scroll to position [3979, 0]
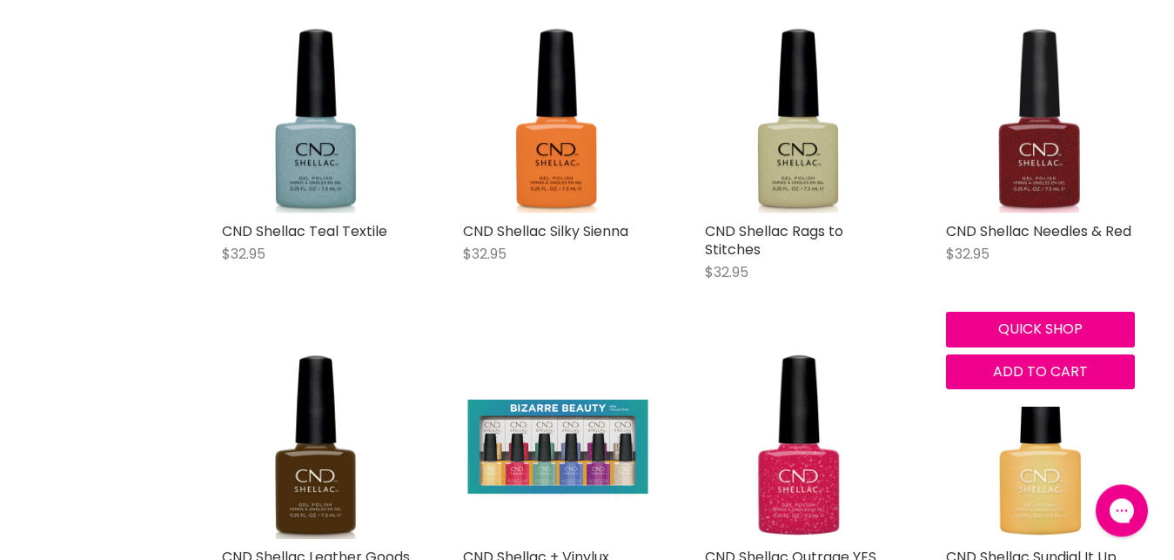
click at [1046, 151] on img "Main content" at bounding box center [1040, 118] width 189 height 189
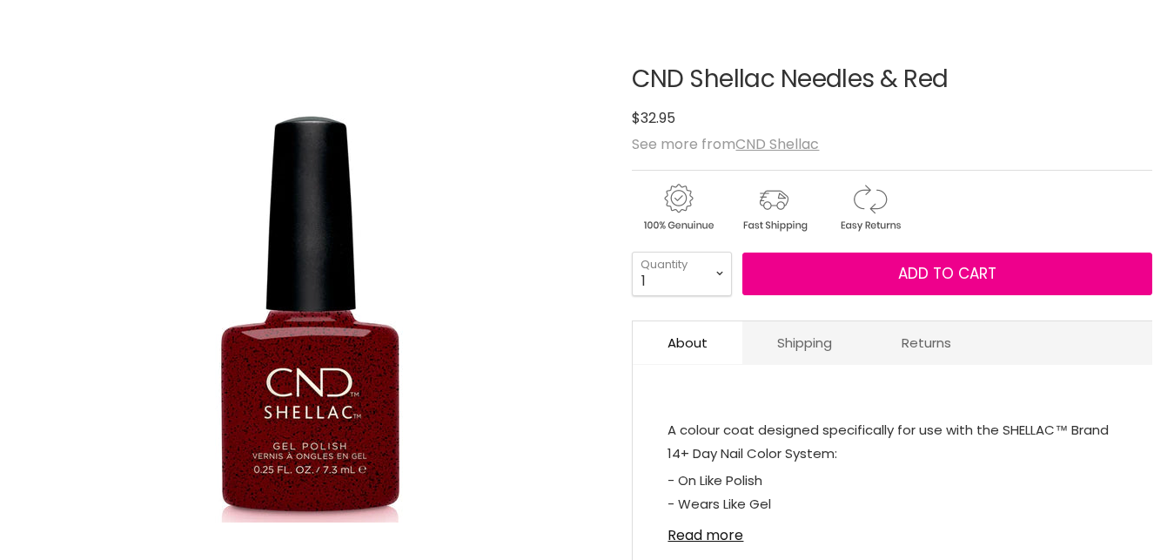
scroll to position [238, 0]
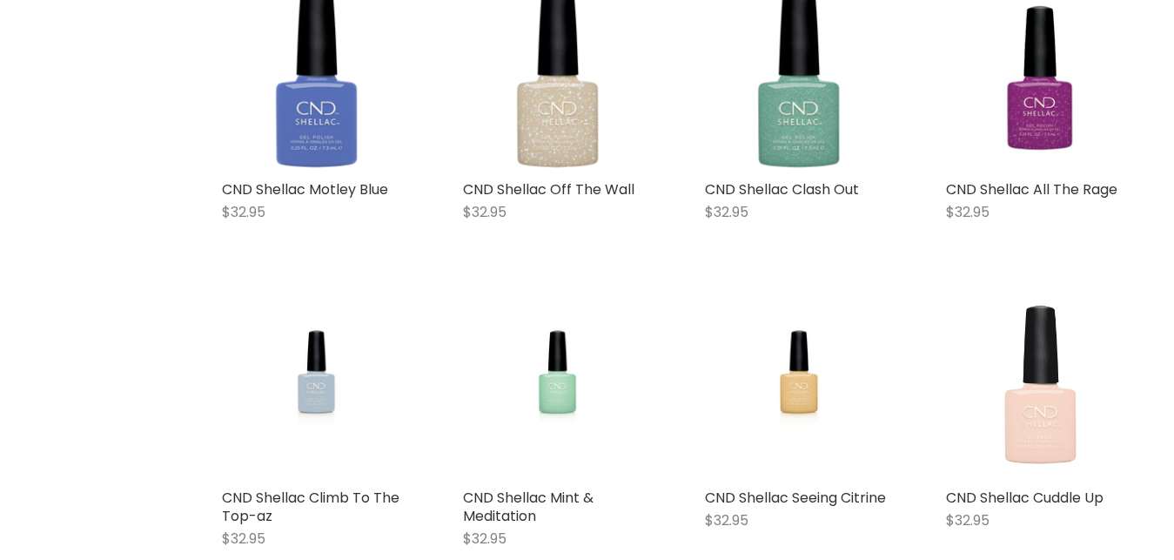
scroll to position [4830, 0]
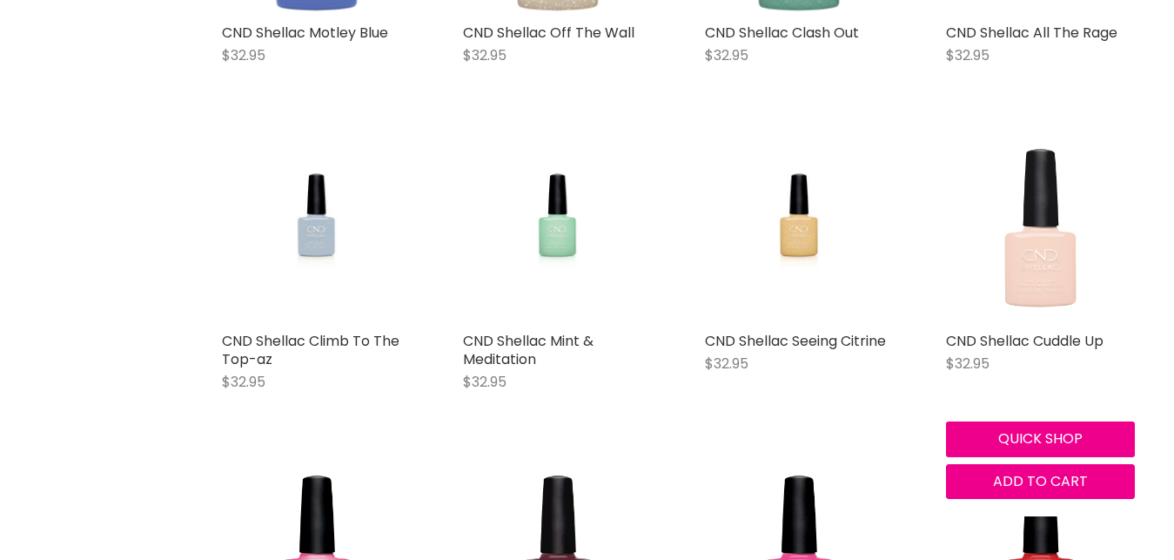
click at [1028, 271] on img "Main content" at bounding box center [1040, 228] width 189 height 189
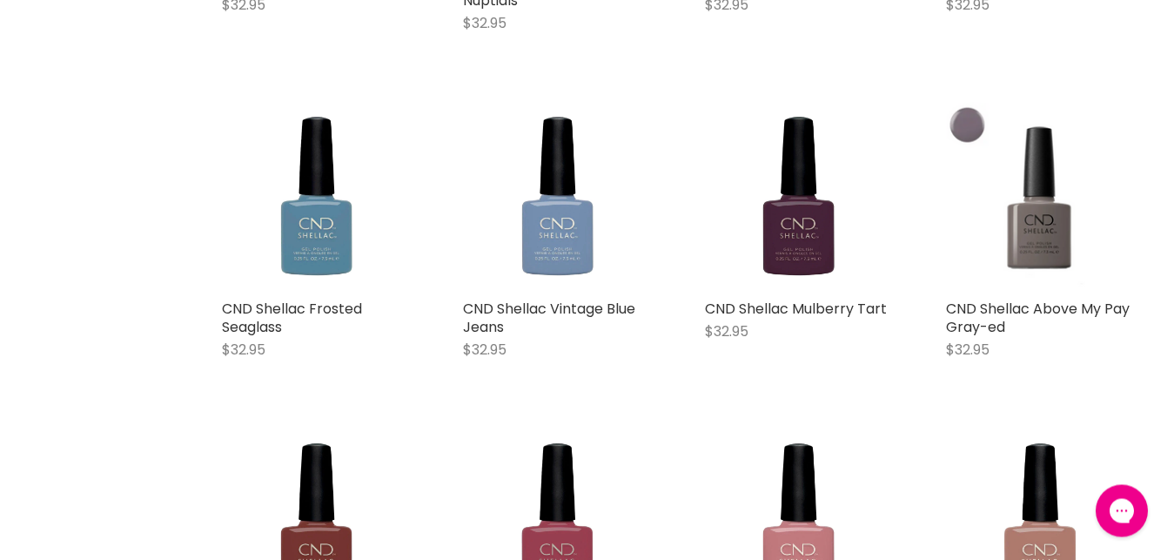
scroll to position [2001, 0]
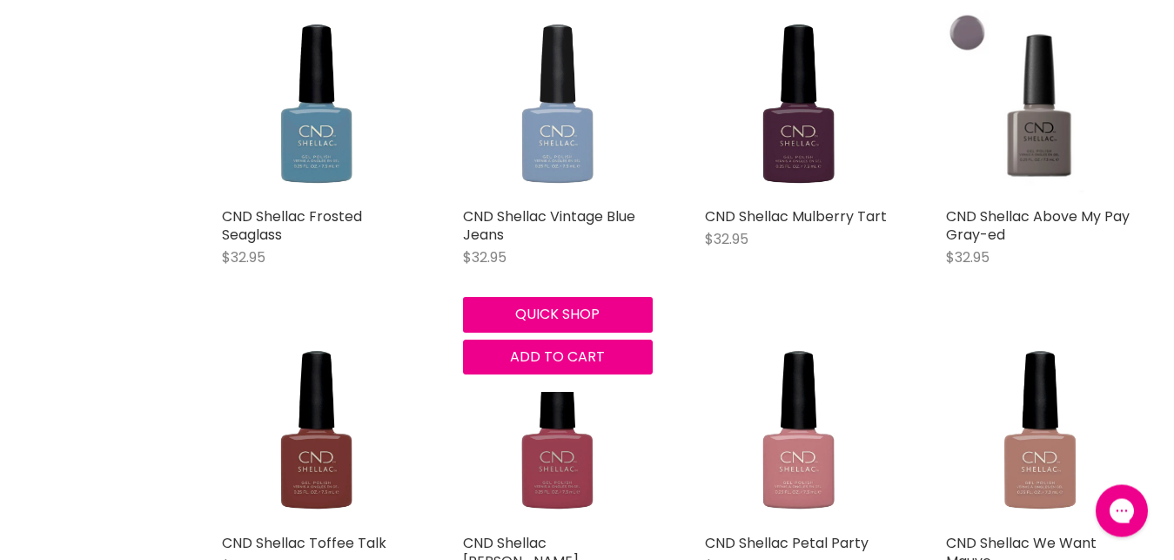
click at [571, 148] on img "Main content" at bounding box center [557, 104] width 189 height 189
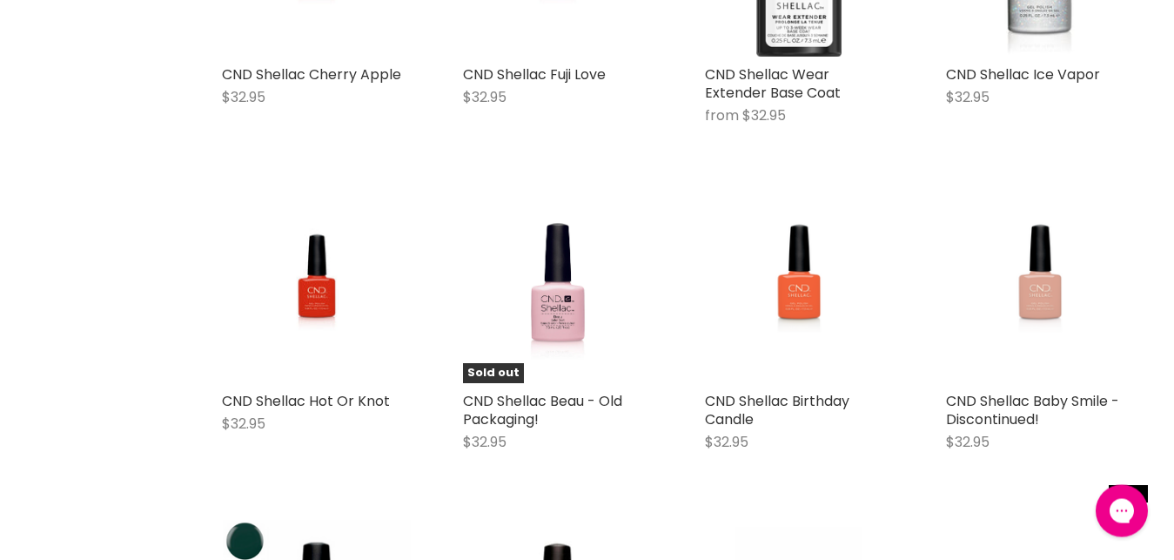
scroll to position [7747, 0]
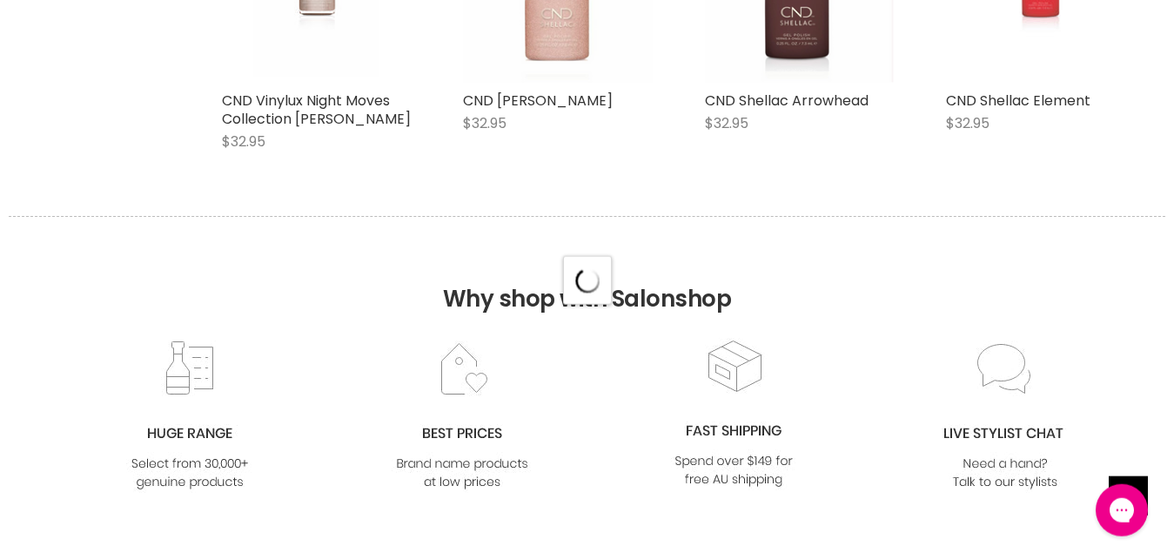
scroll to position [8387, 0]
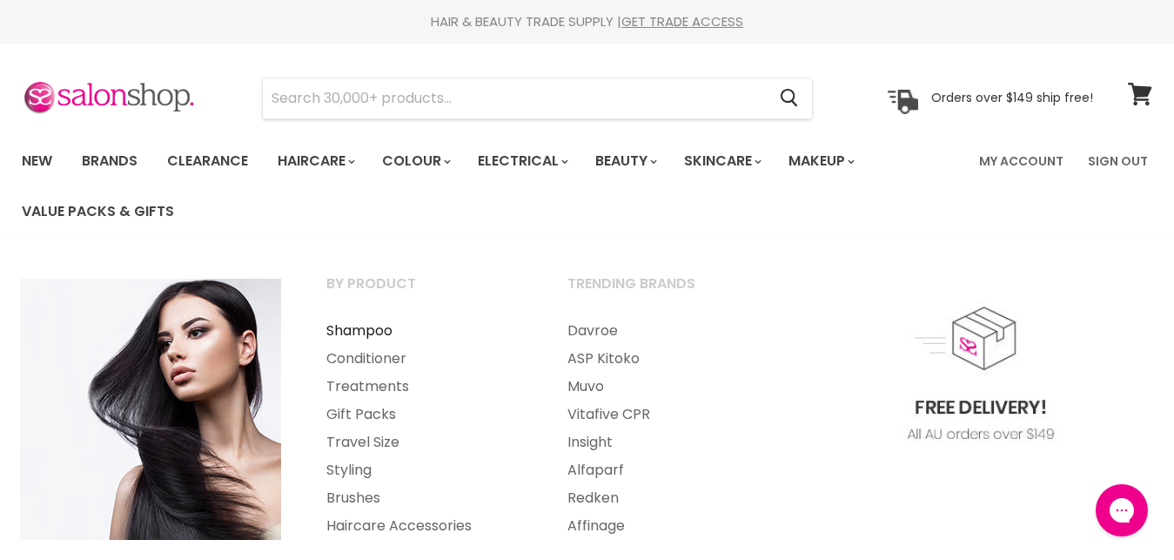
click at [353, 335] on link "Shampoo" at bounding box center [424, 331] width 238 height 28
